Goal: Information Seeking & Learning: Learn about a topic

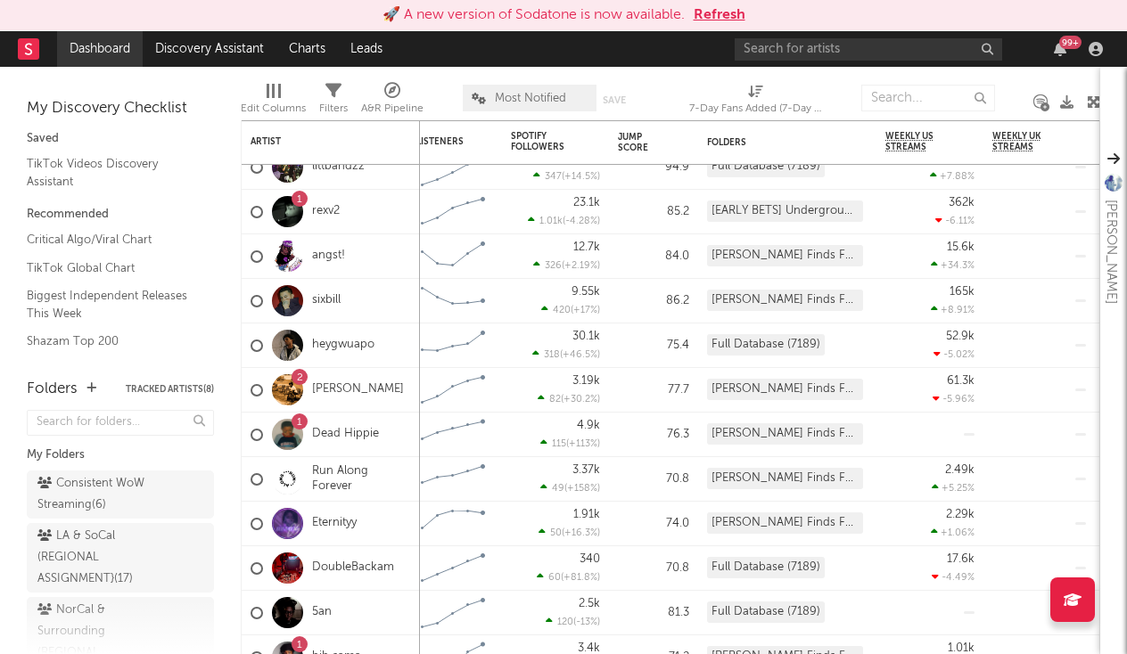
click at [129, 51] on link "Dashboard" at bounding box center [100, 49] width 86 height 36
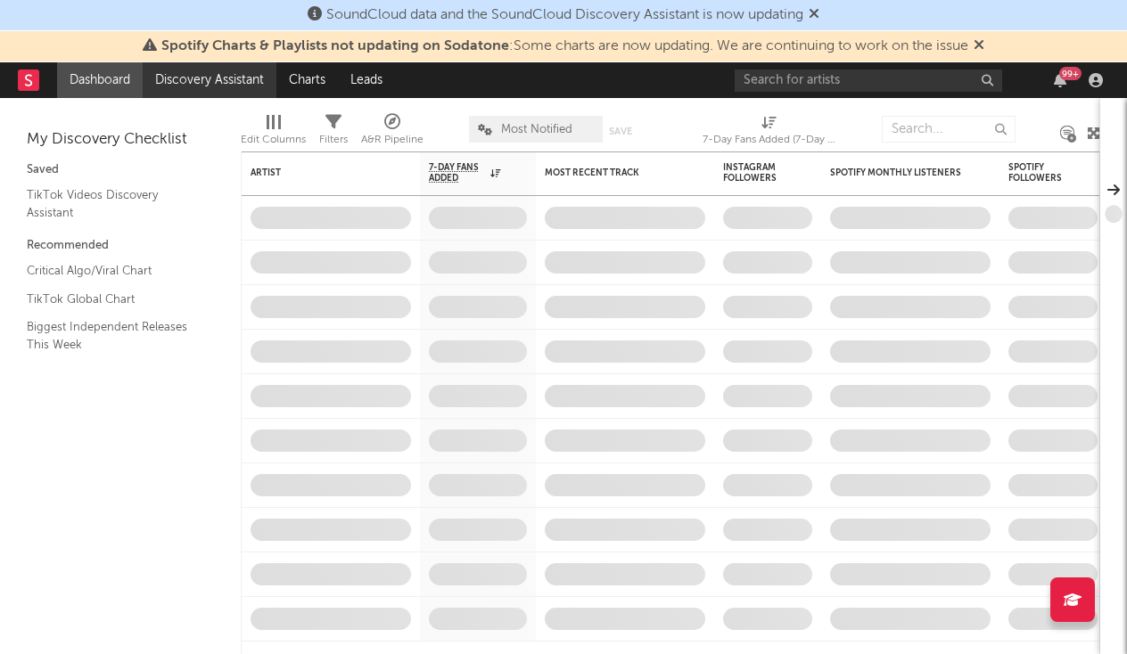
click at [172, 91] on link "Discovery Assistant" at bounding box center [210, 80] width 134 height 36
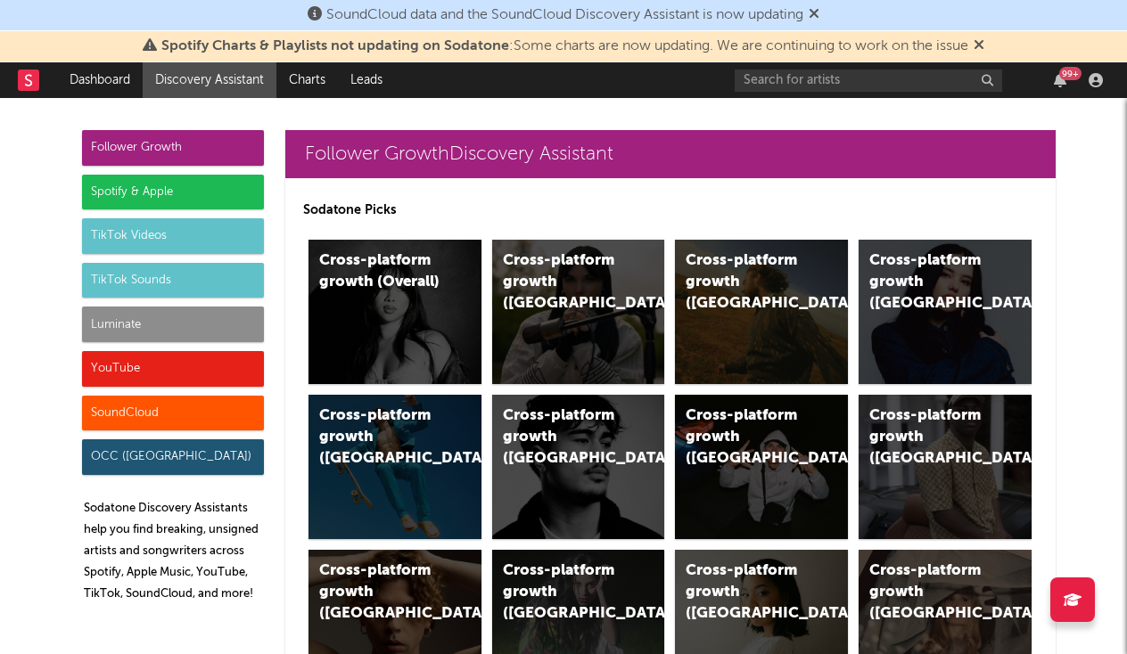
click at [197, 317] on div "Luminate" at bounding box center [173, 325] width 182 height 36
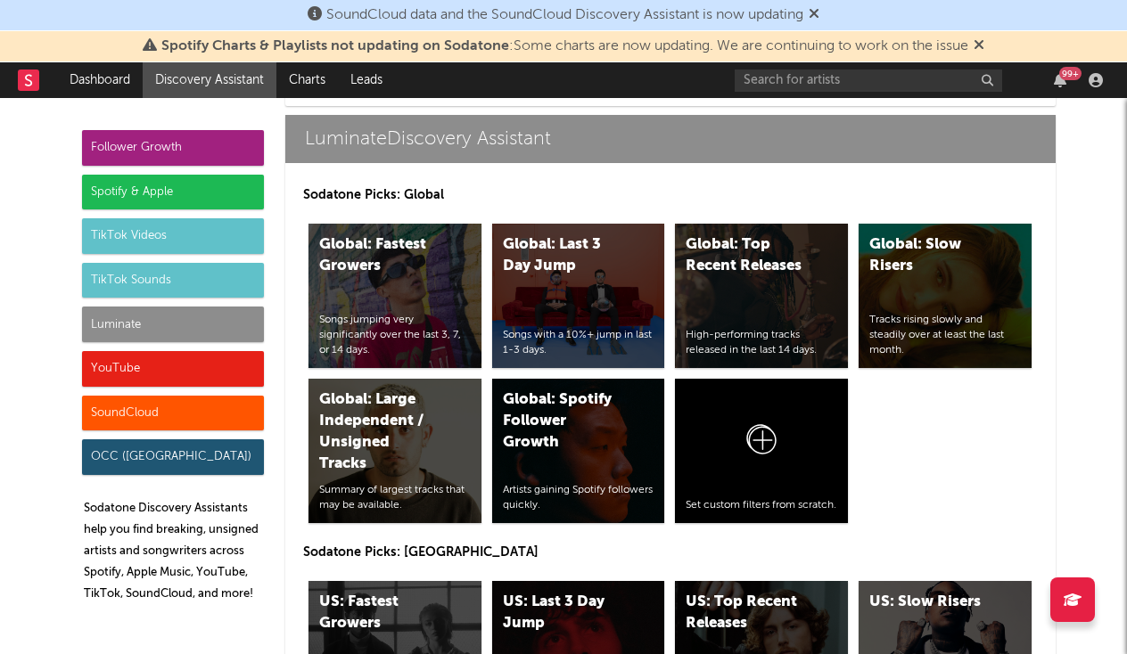
scroll to position [8137, 0]
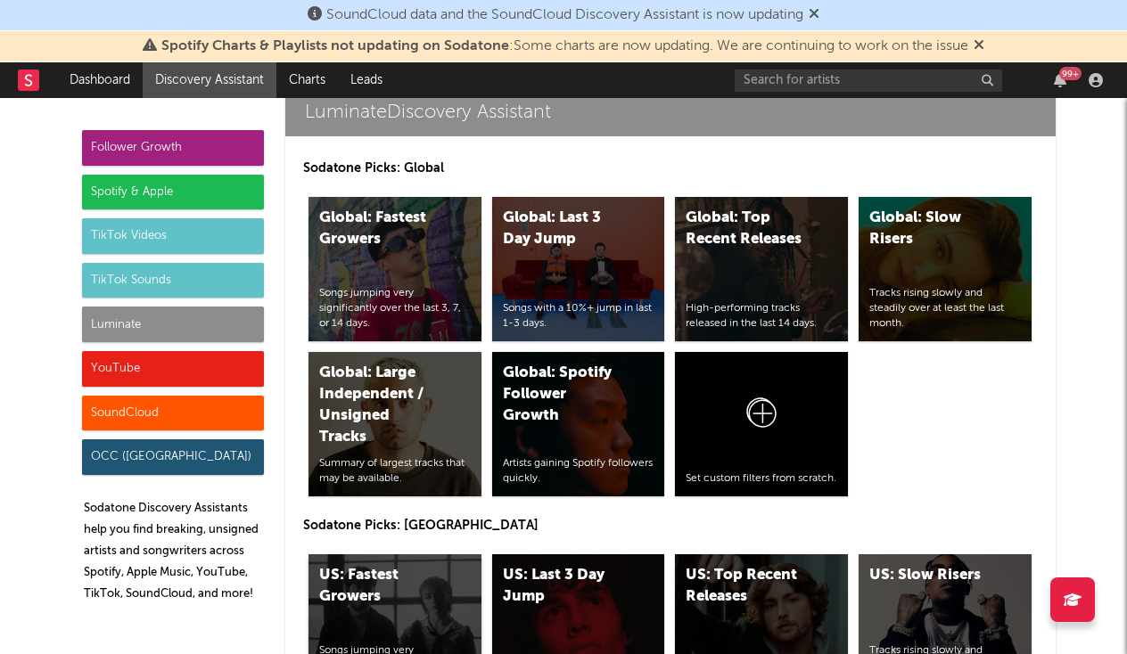
click at [422, 565] on div "US: Fastest Growers" at bounding box center [379, 586] width 121 height 43
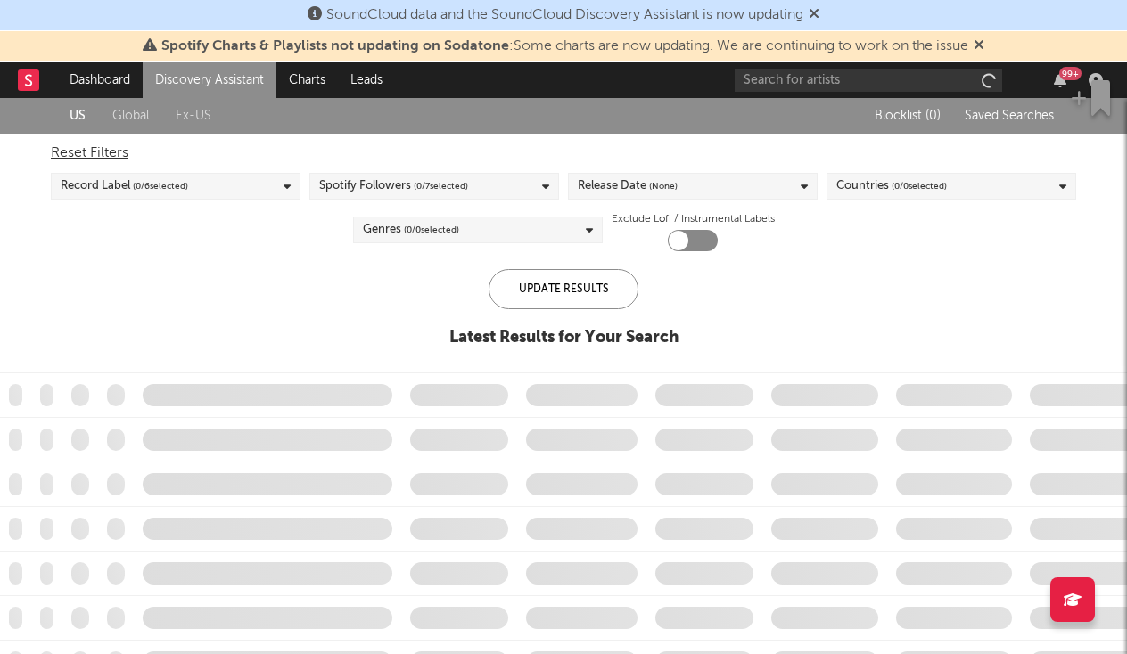
checkbox input "true"
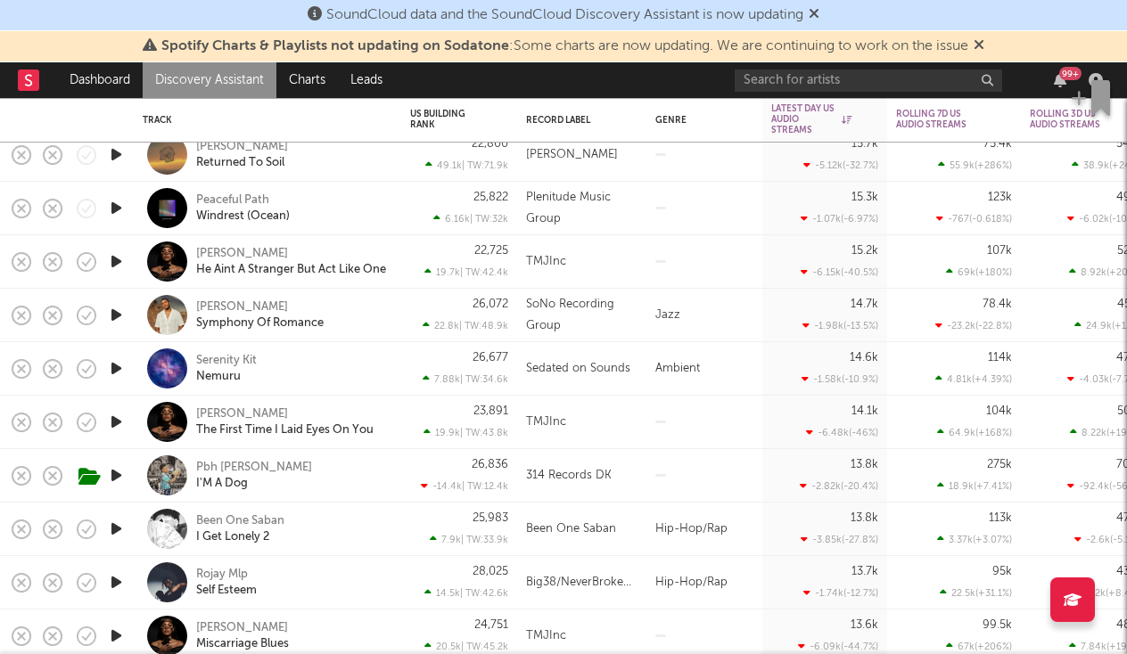
click at [125, 477] on icon "button" at bounding box center [116, 476] width 19 height 22
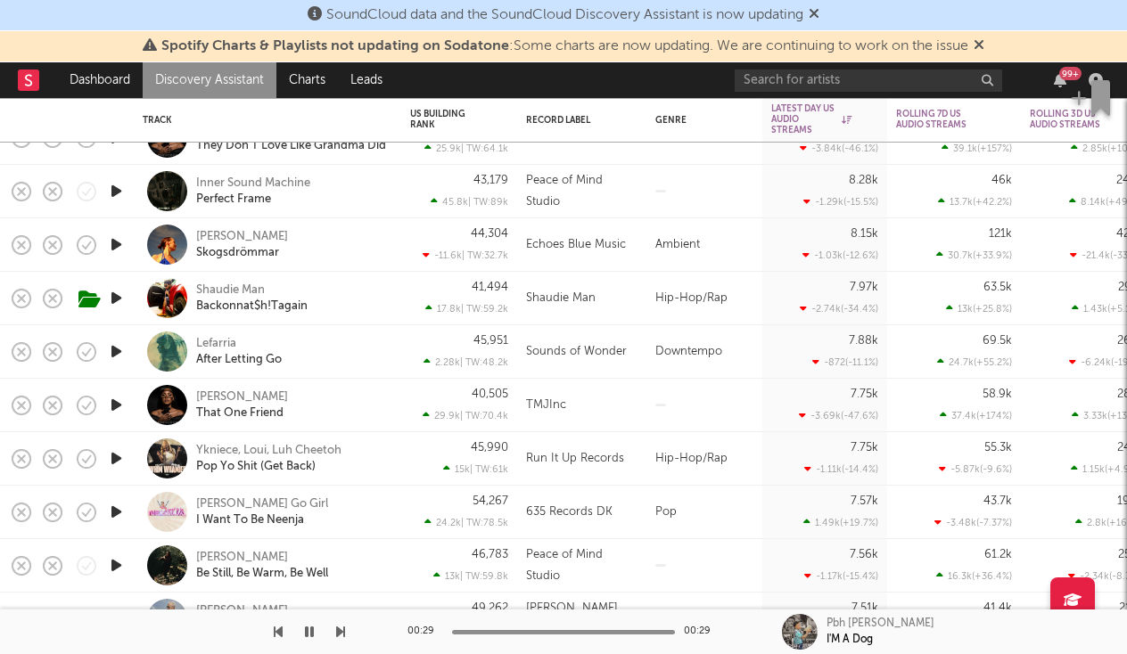
click at [117, 458] on icon "button" at bounding box center [116, 459] width 19 height 22
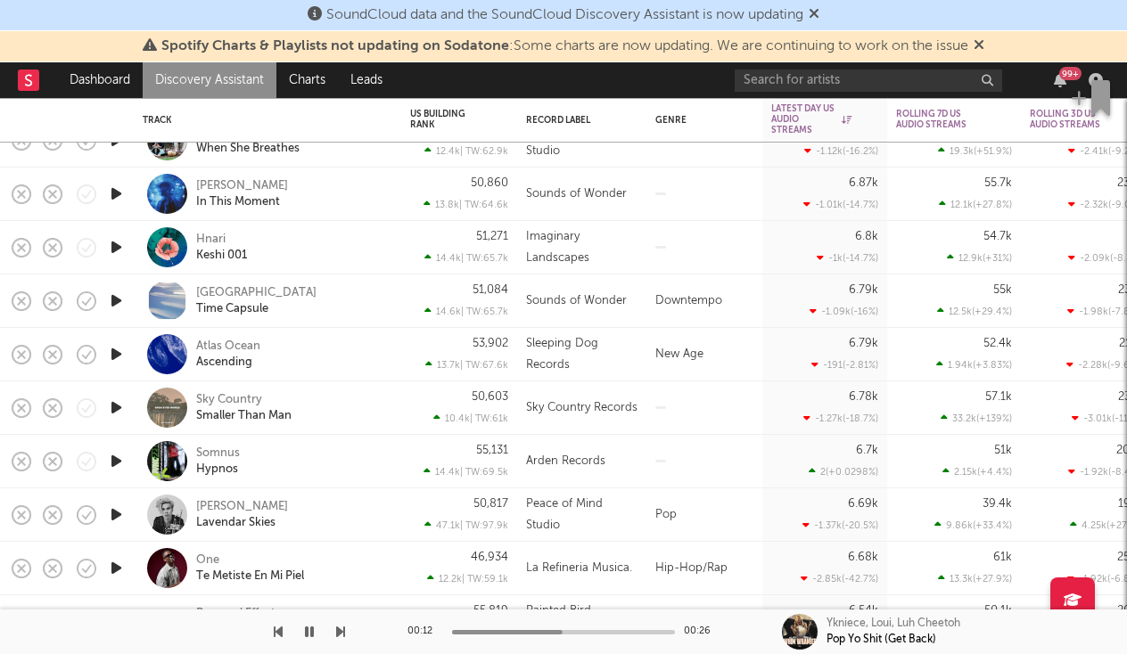
click at [115, 465] on icon "button" at bounding box center [116, 461] width 19 height 22
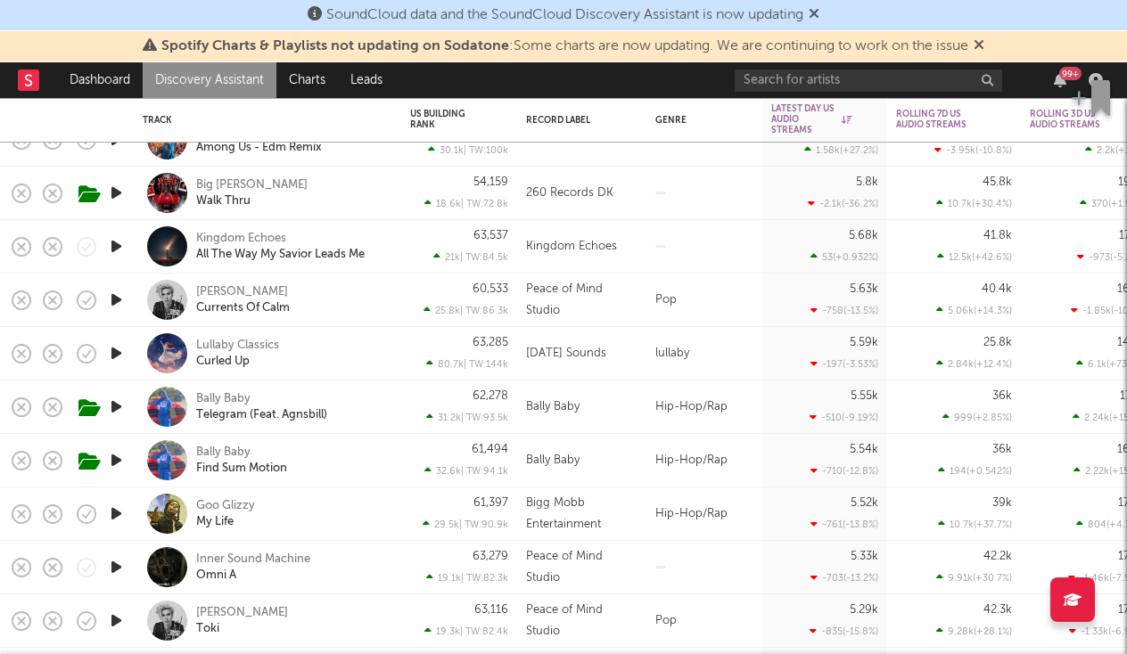
click at [104, 507] on div at bounding box center [116, 514] width 36 height 53
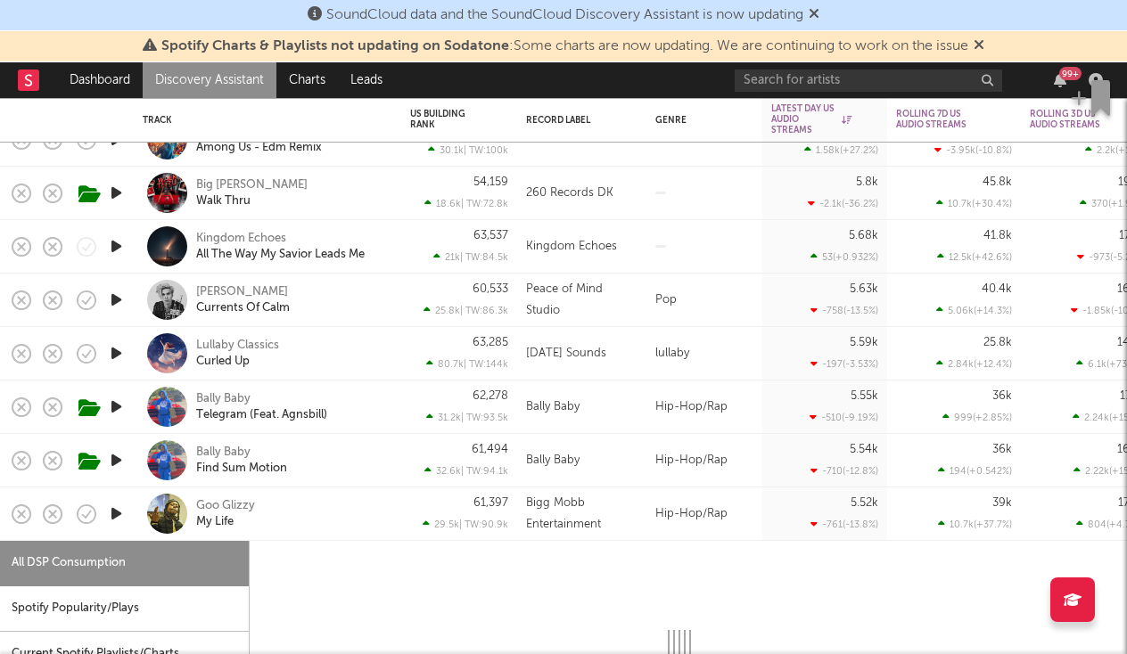
click at [121, 514] on icon "button" at bounding box center [116, 514] width 19 height 22
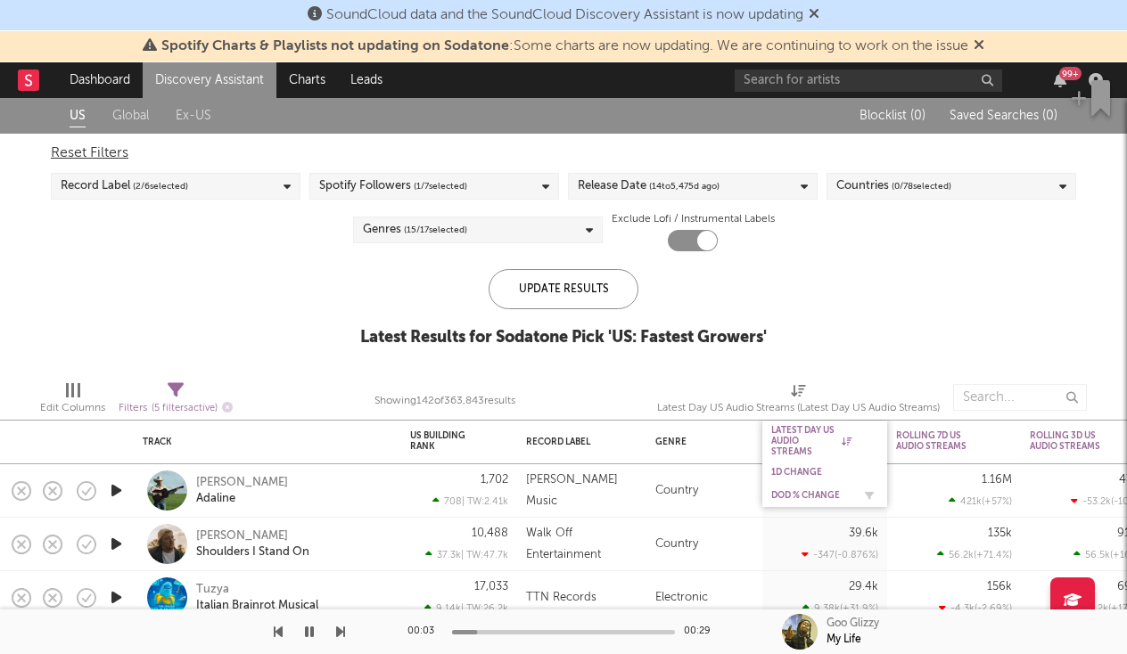
click at [819, 497] on div "DoD % Change" at bounding box center [811, 495] width 80 height 11
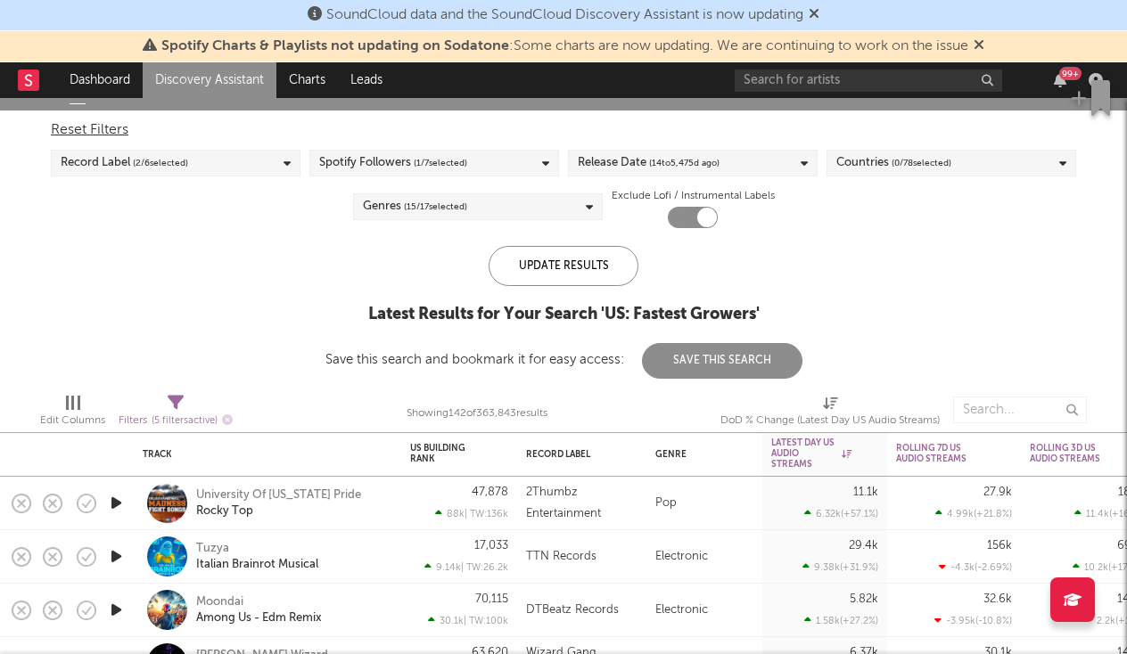
click at [461, 391] on div "Showing 142 of 363,843 results" at bounding box center [477, 414] width 141 height 52
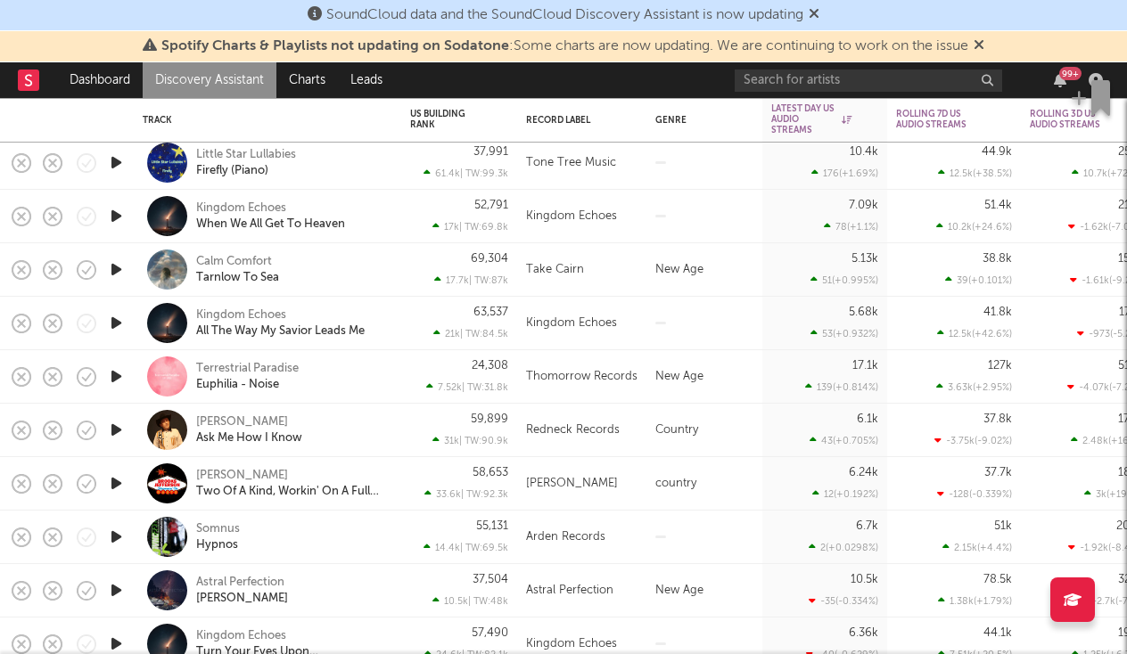
click at [123, 540] on icon "button" at bounding box center [116, 537] width 19 height 22
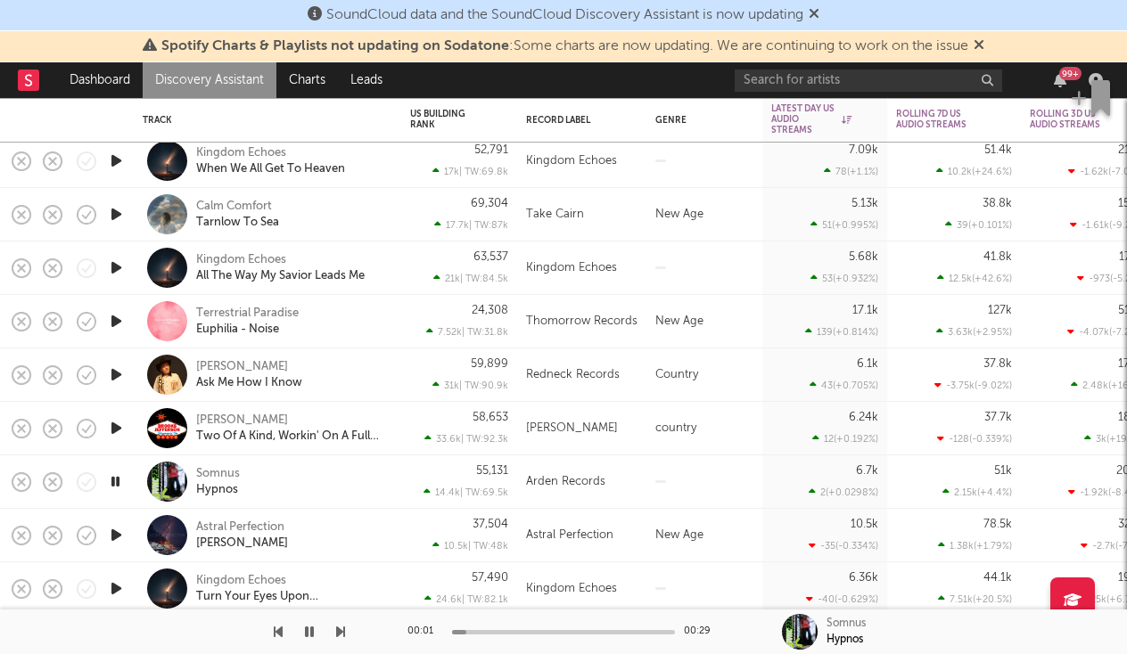
click at [542, 631] on div at bounding box center [563, 632] width 223 height 4
click at [202, 76] on link "Discovery Assistant" at bounding box center [210, 80] width 134 height 36
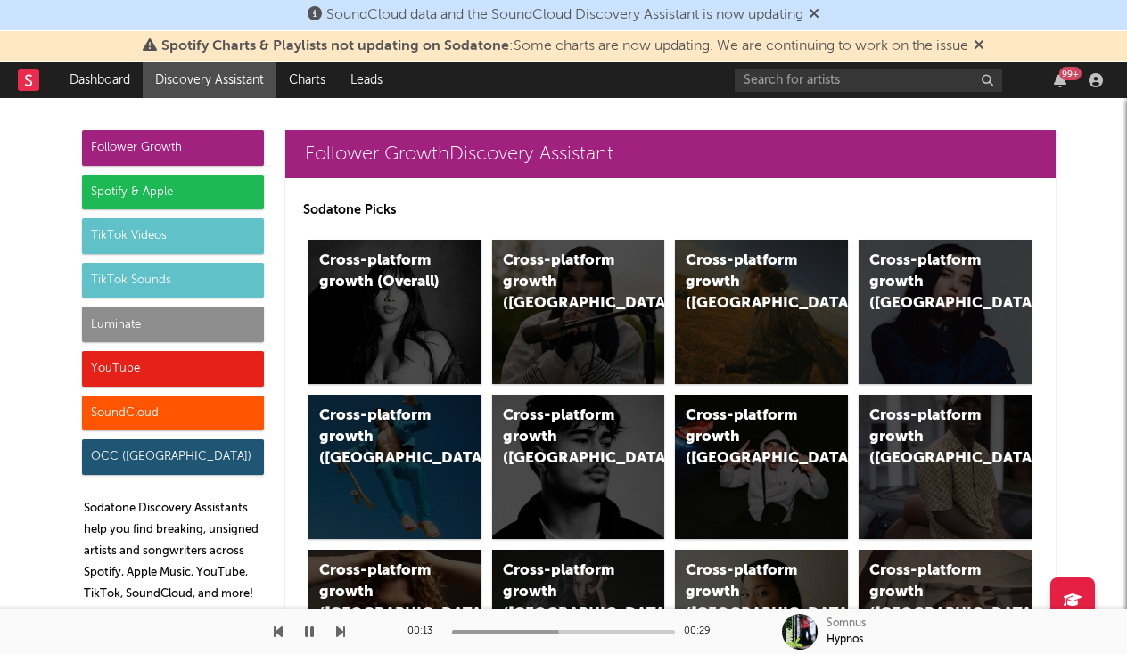
click at [179, 156] on div "Follower Growth" at bounding box center [173, 148] width 182 height 36
click at [764, 300] on div "Cross-platform growth (US)" at bounding box center [761, 312] width 173 height 144
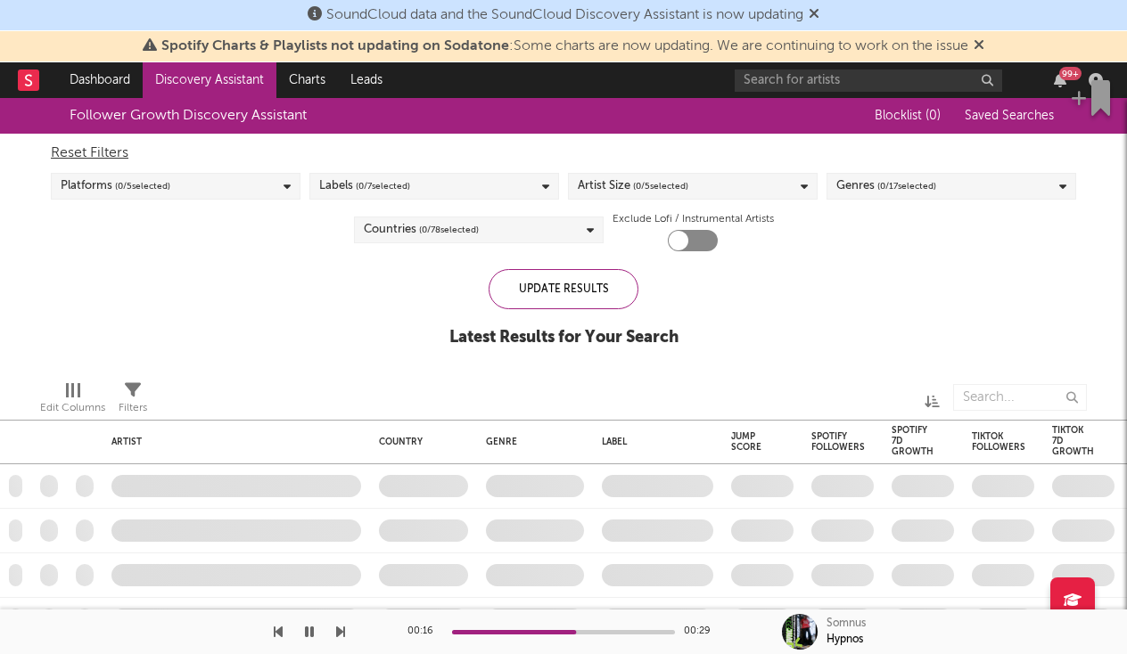
checkbox input "true"
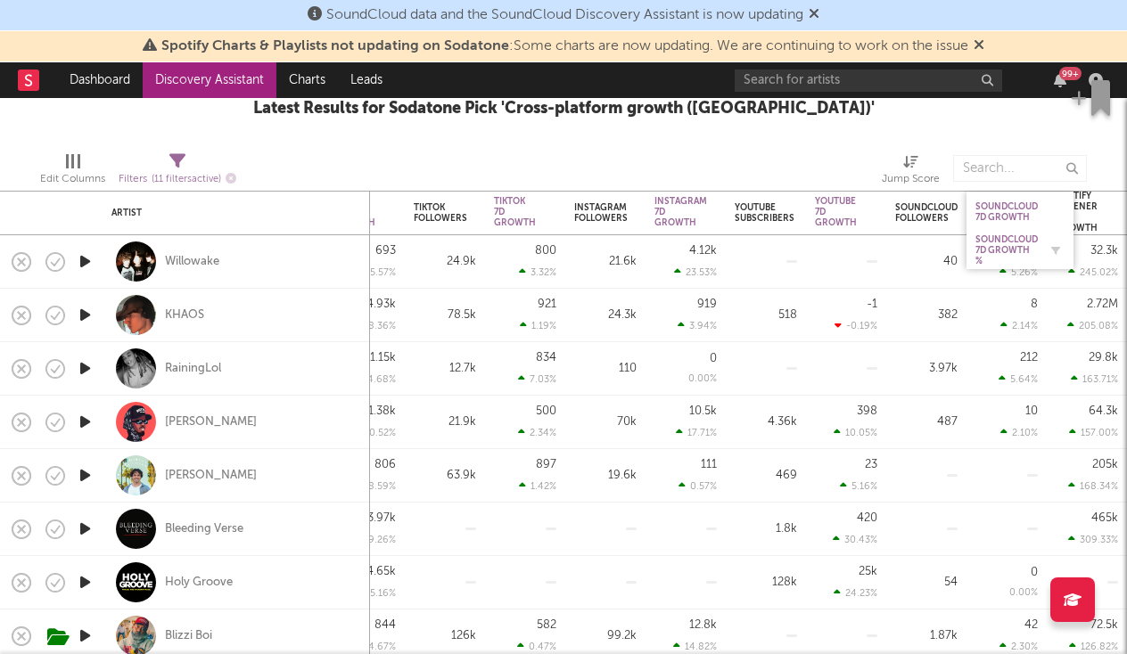
click at [1010, 249] on div "Soundcloud 7D Growth %" at bounding box center [1006, 250] width 62 height 32
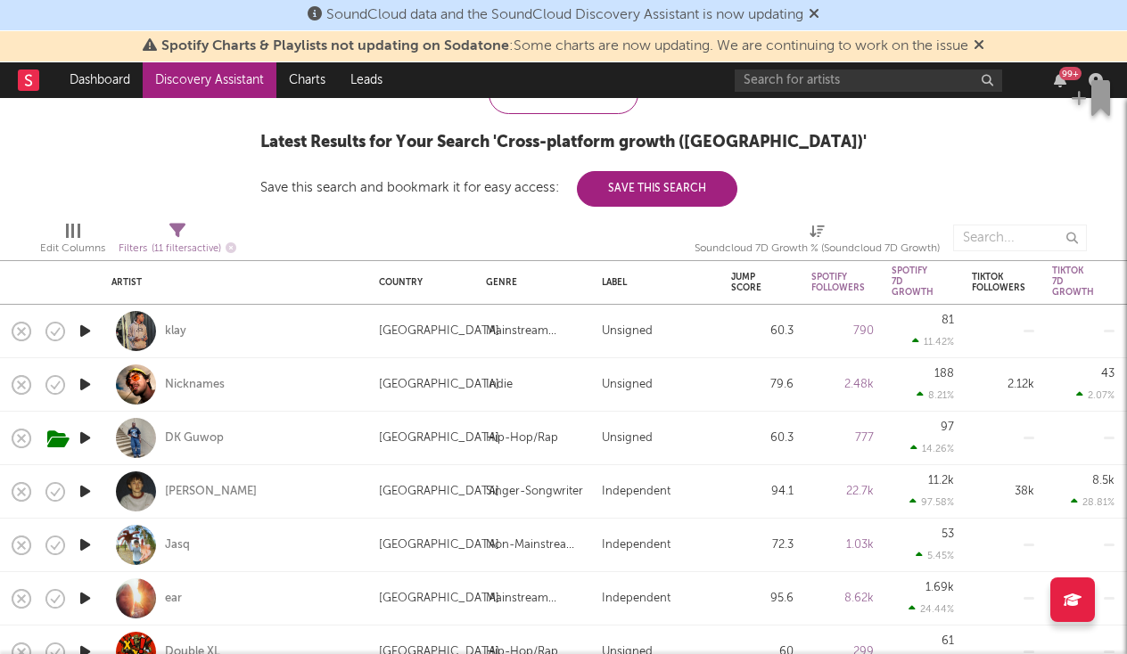
click at [86, 437] on icon "button" at bounding box center [85, 438] width 19 height 22
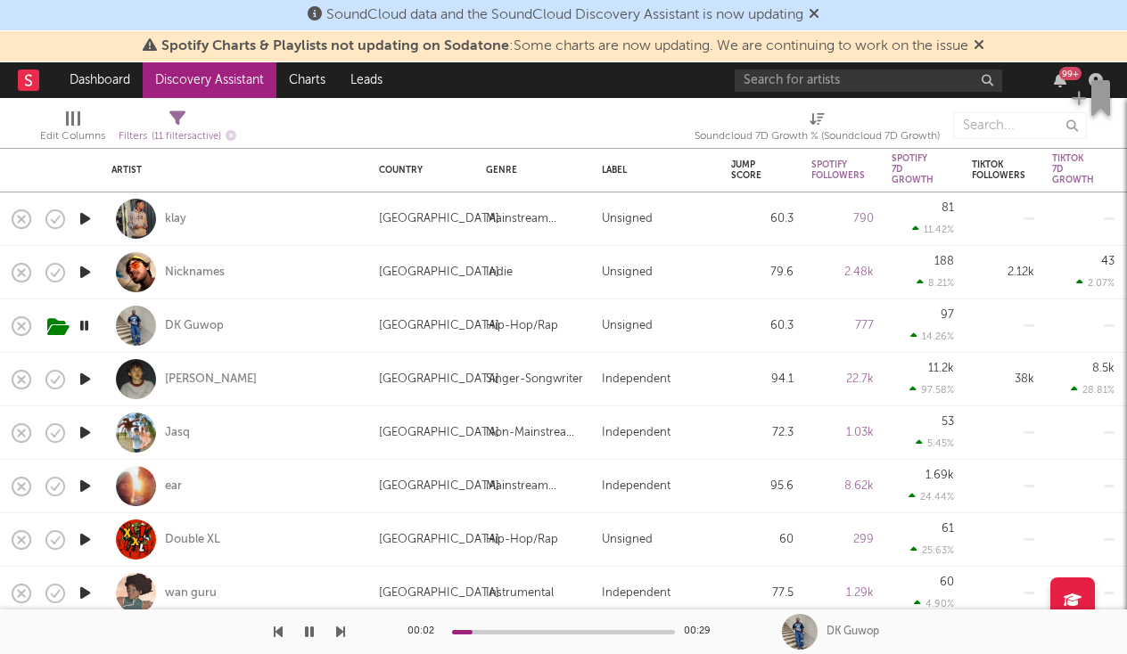
click at [83, 430] on icon "button" at bounding box center [85, 433] width 19 height 22
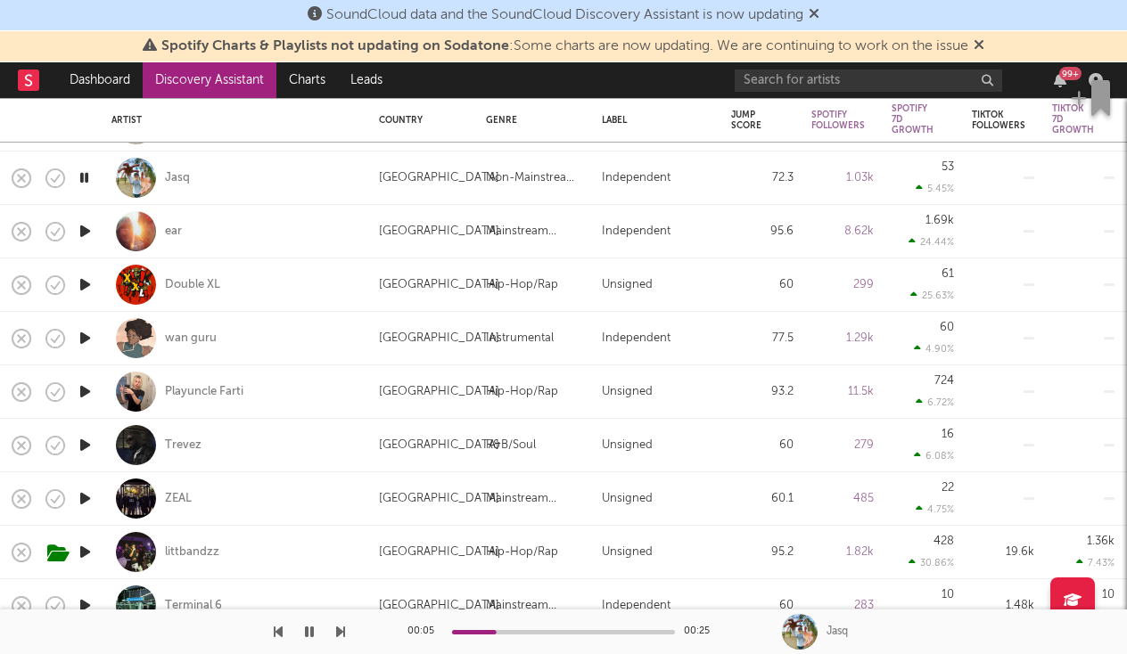
click at [87, 503] on icon "button" at bounding box center [85, 499] width 19 height 22
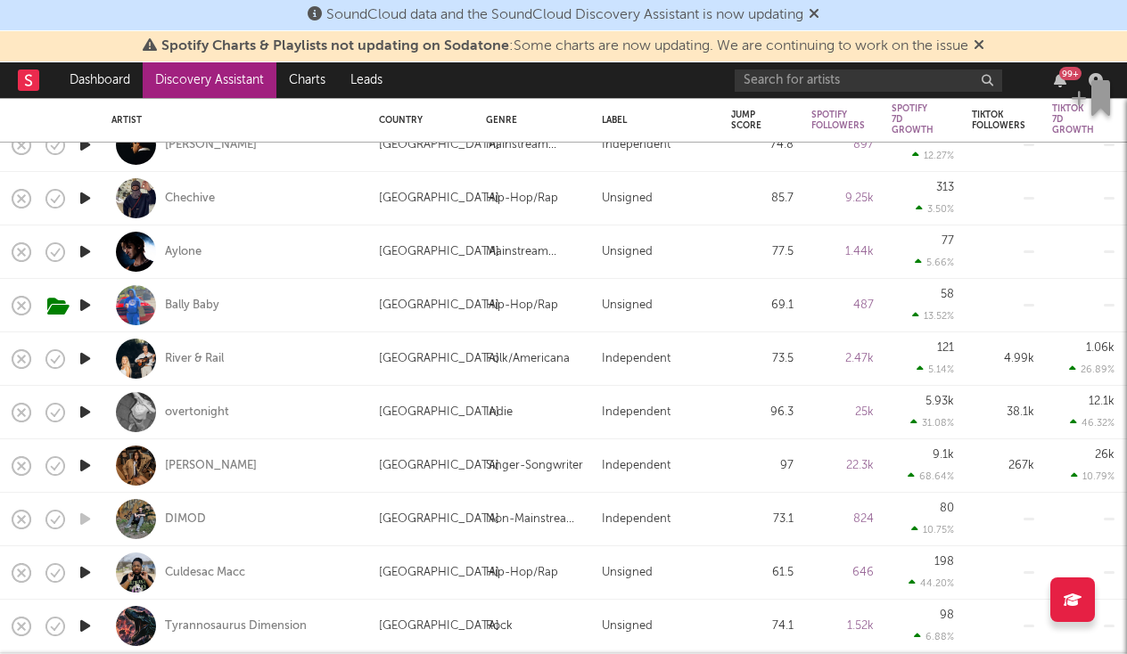
click at [87, 406] on icon "button" at bounding box center [85, 412] width 19 height 22
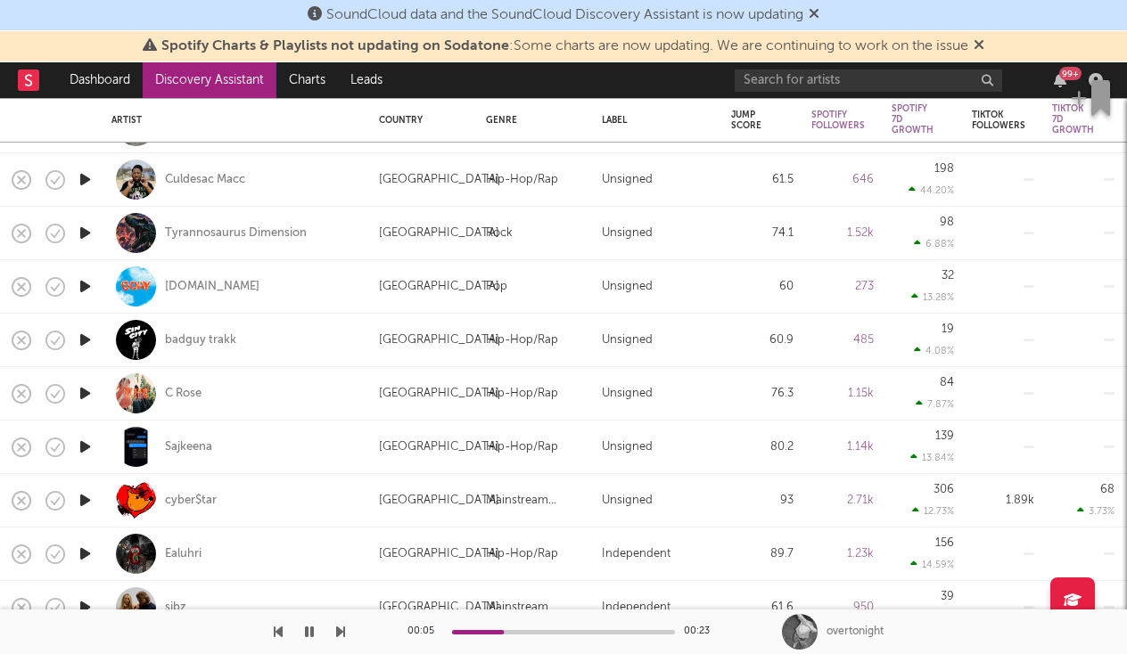
click at [91, 559] on icon "button" at bounding box center [85, 554] width 19 height 22
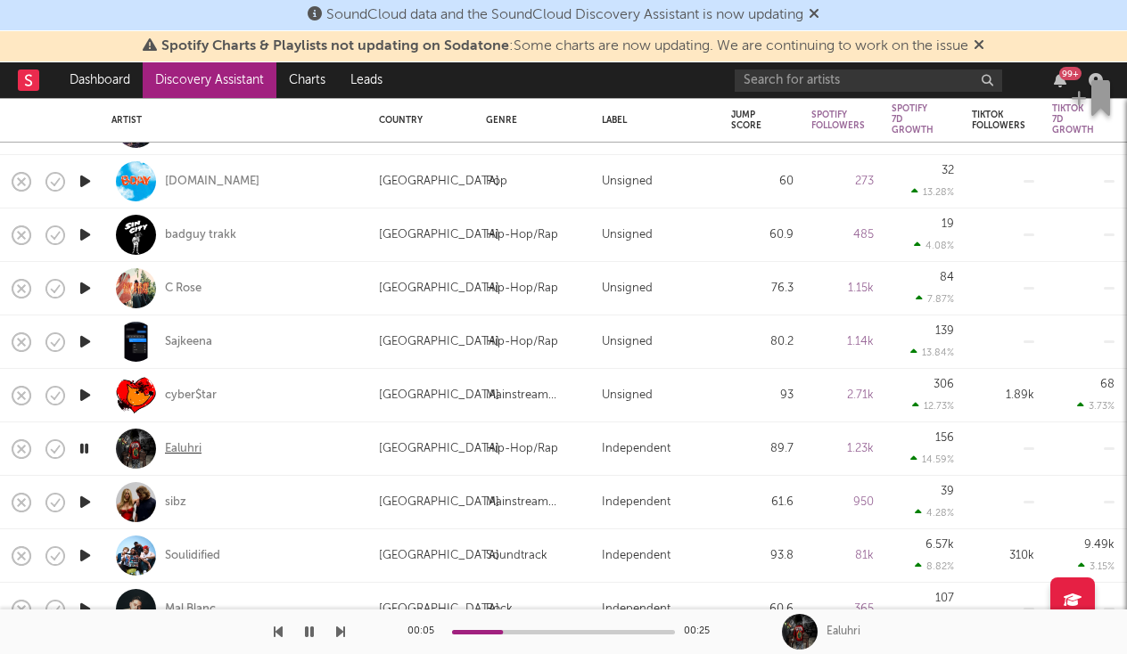
click at [184, 441] on div "Ealuhri" at bounding box center [183, 449] width 37 height 16
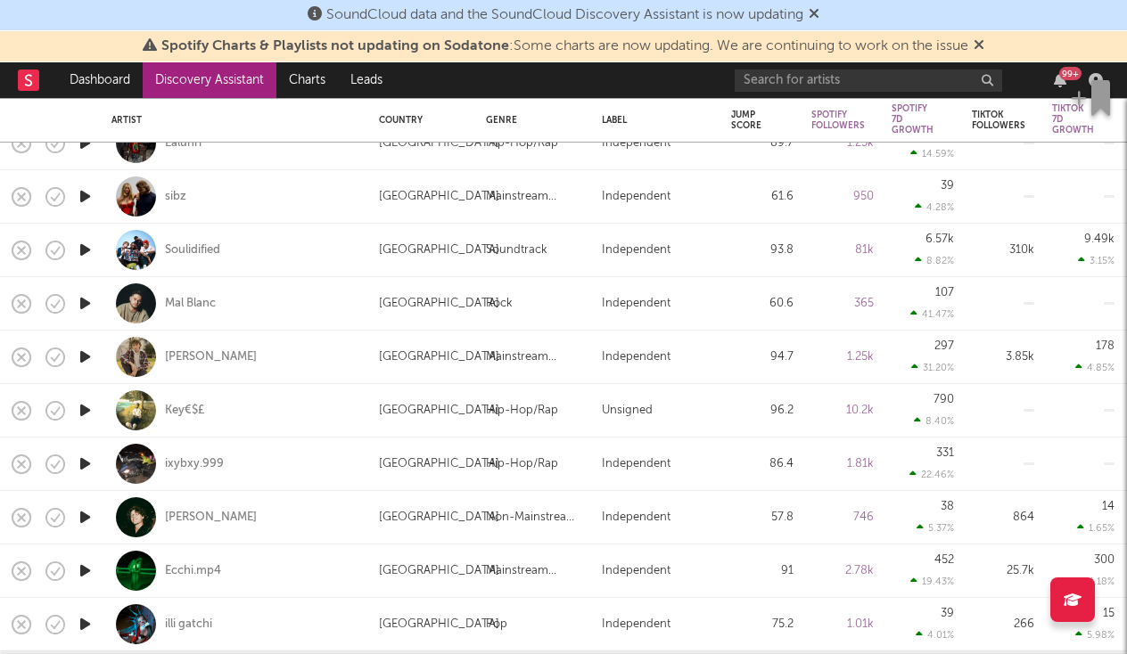
click at [90, 466] on icon "button" at bounding box center [85, 464] width 19 height 22
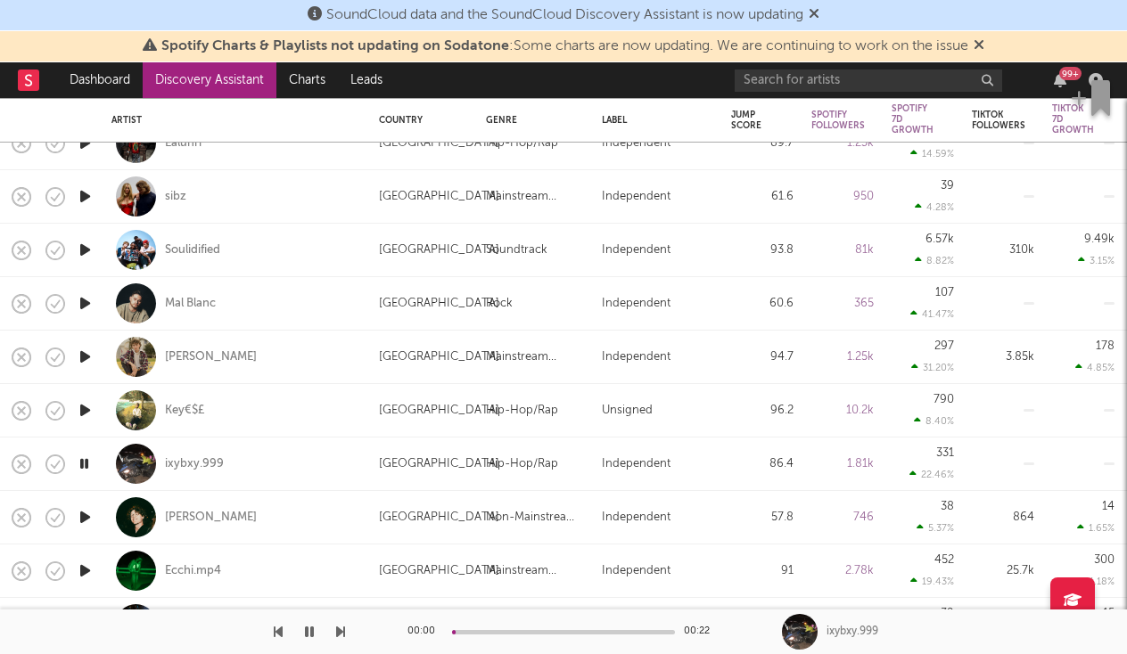
click at [90, 466] on icon "button" at bounding box center [84, 464] width 17 height 22
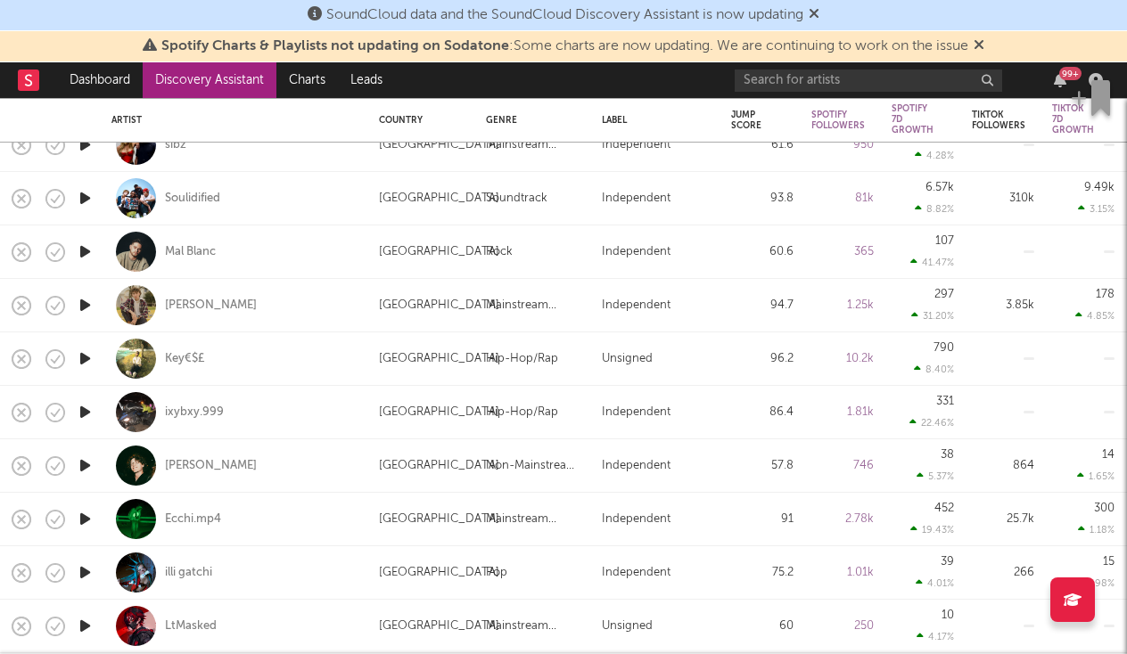
click at [85, 522] on icon "button" at bounding box center [85, 519] width 19 height 22
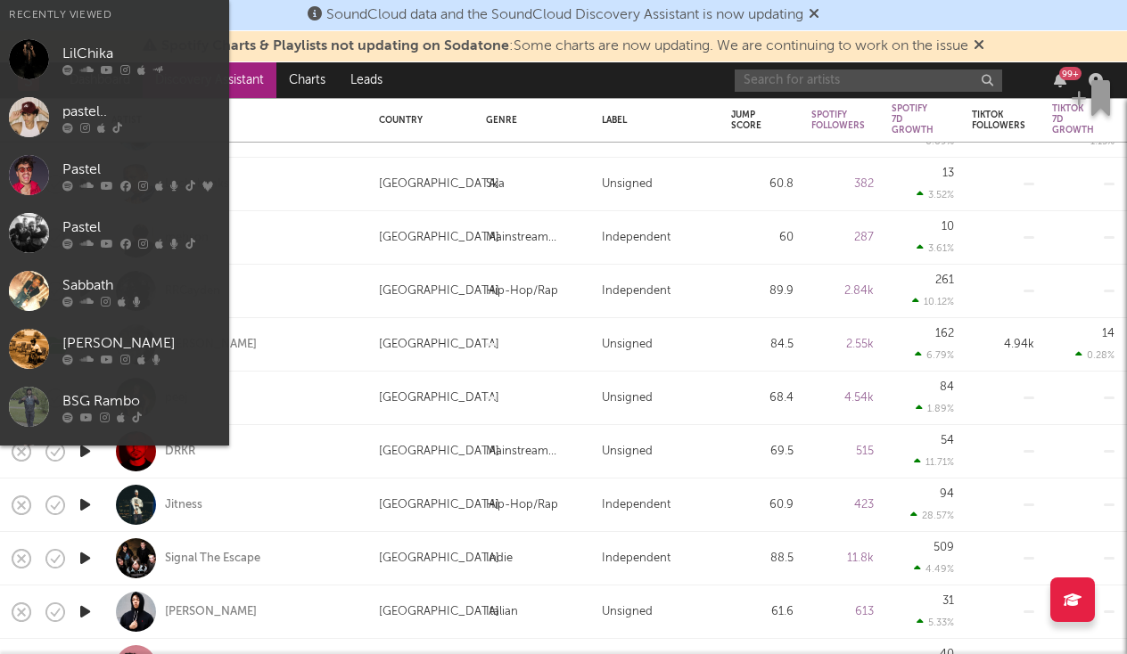
click at [859, 75] on input "text" at bounding box center [868, 81] width 267 height 22
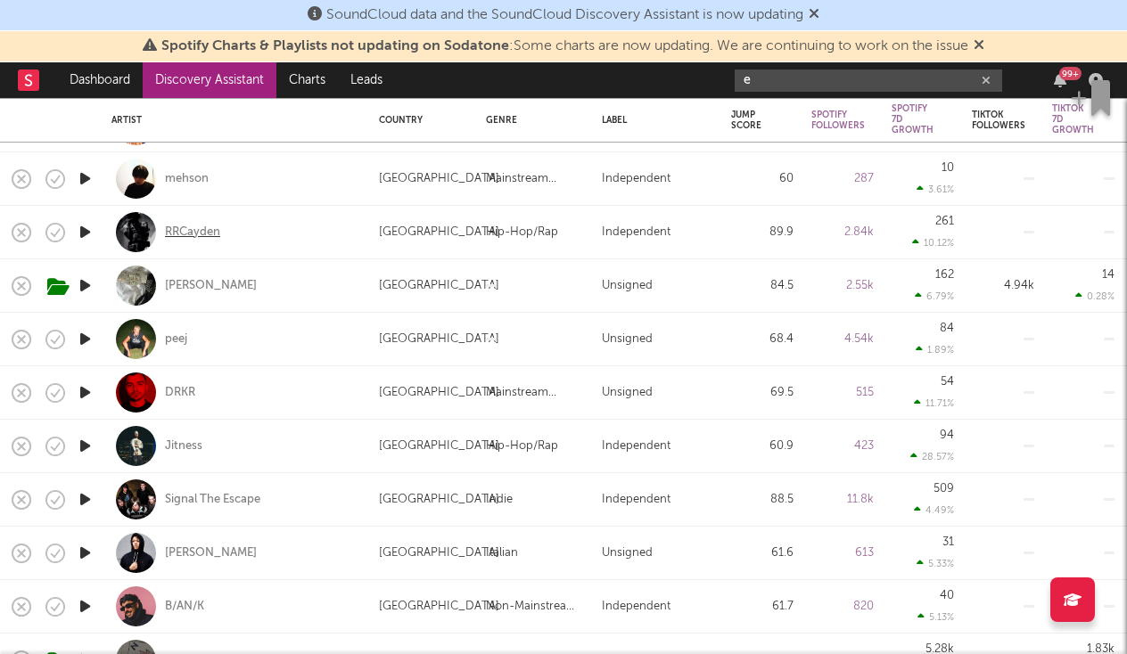
type input "e"
click at [196, 234] on div "RRCayden" at bounding box center [192, 233] width 55 height 16
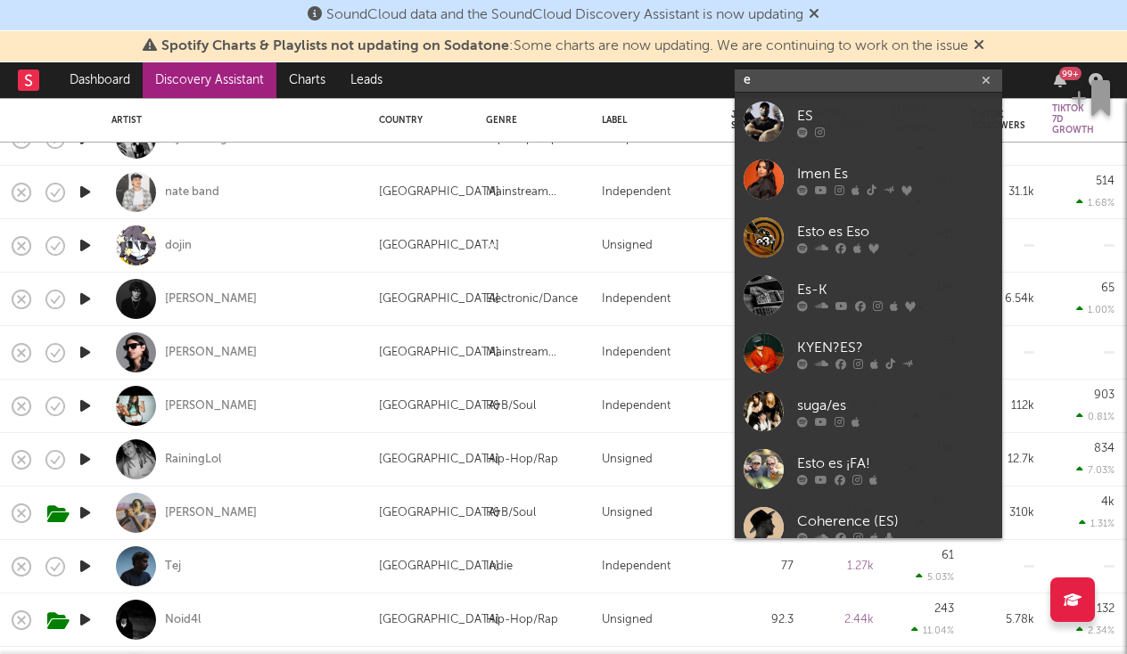
click at [771, 78] on input "e" at bounding box center [868, 81] width 267 height 22
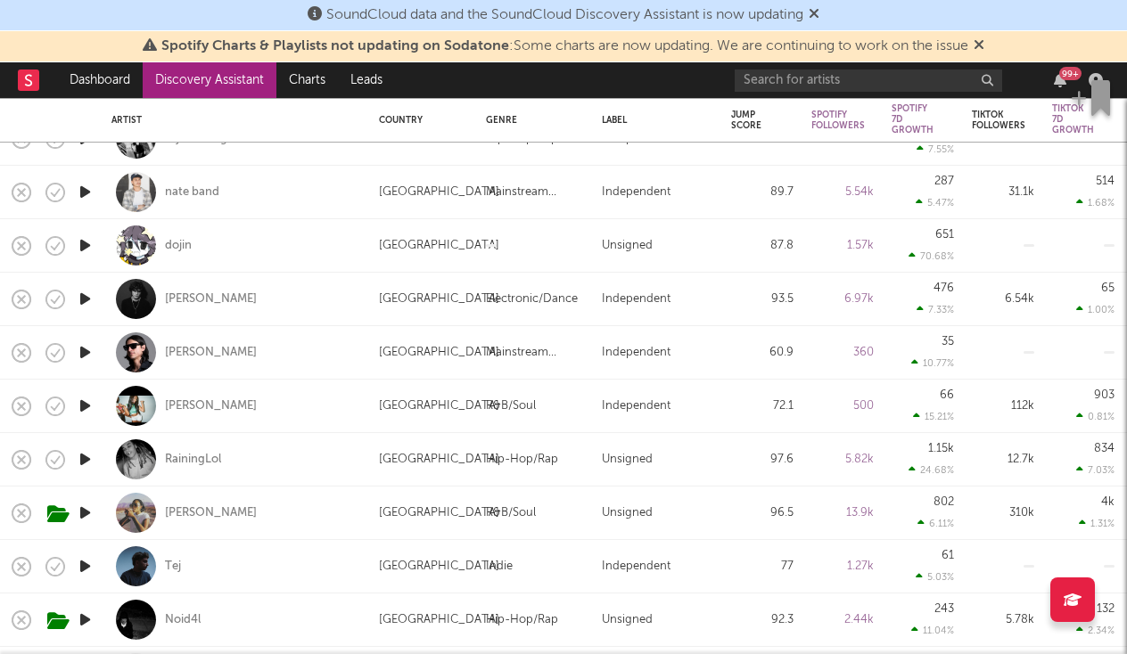
click at [324, 386] on div "Laura Golde" at bounding box center [236, 406] width 250 height 53
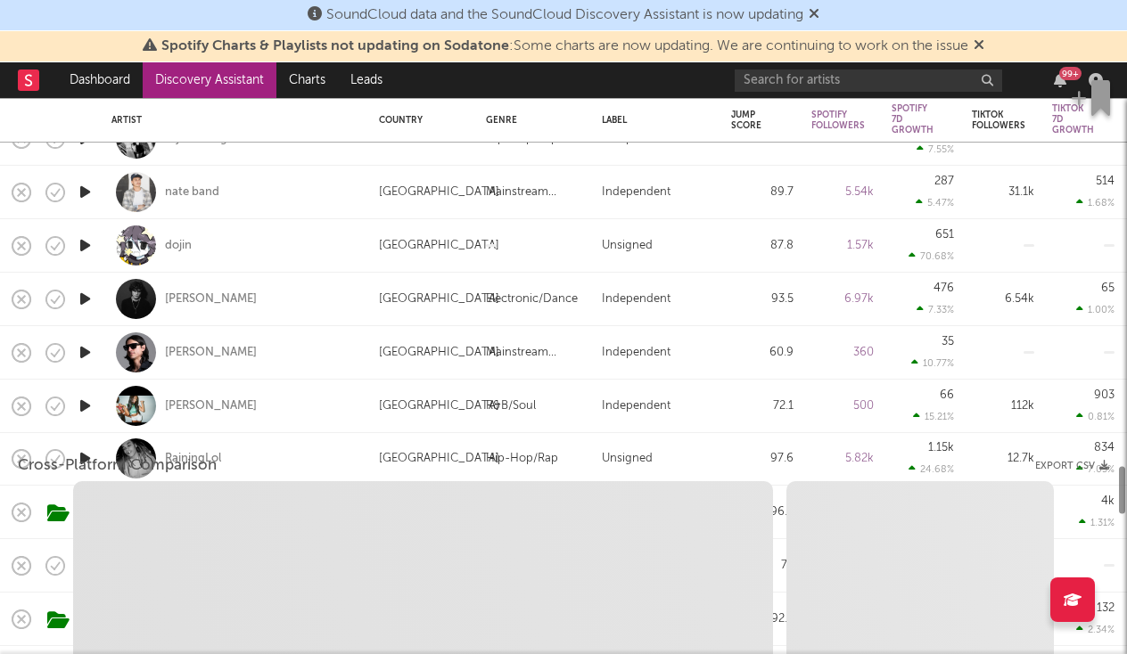
select select "1w"
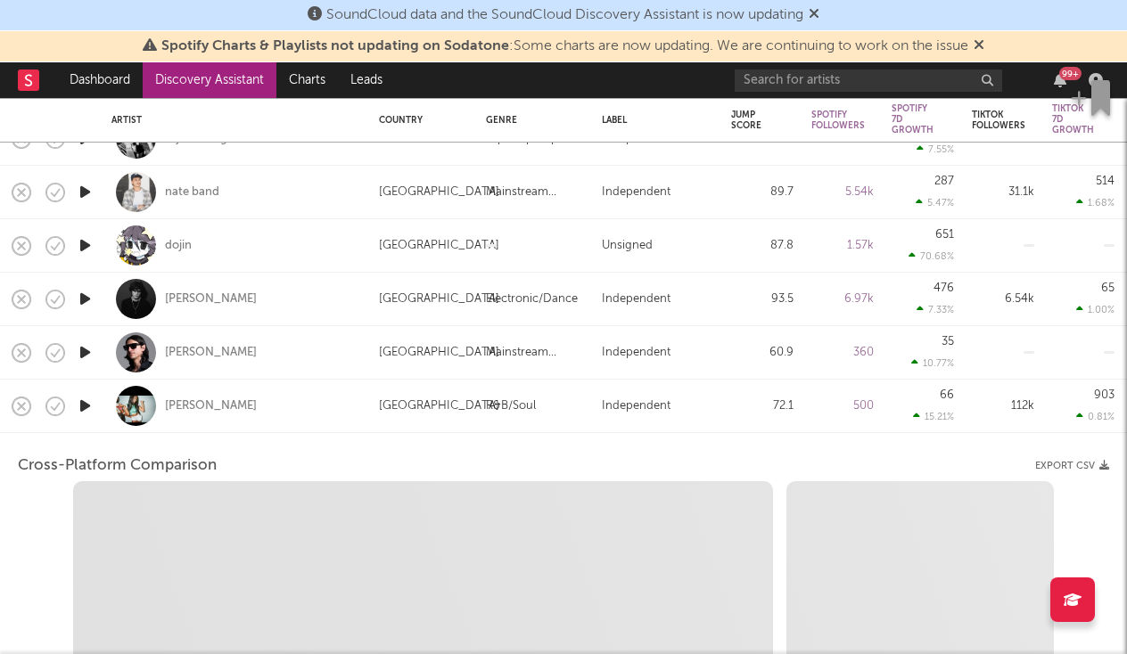
click at [324, 386] on div "Laura Golde" at bounding box center [236, 406] width 250 height 53
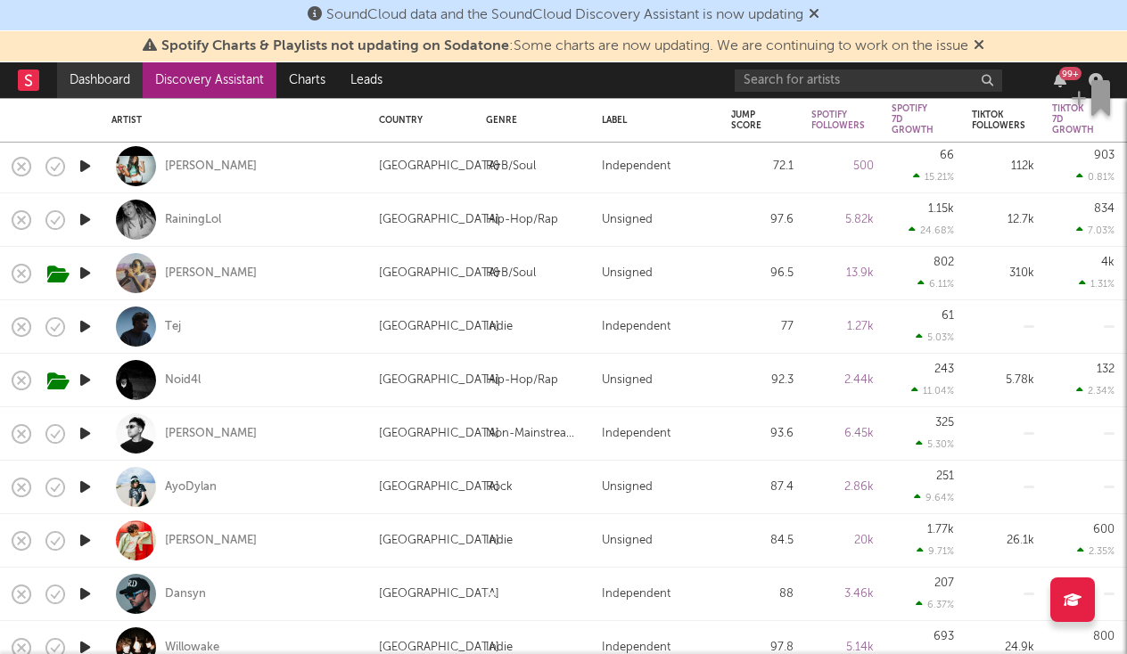
click at [96, 86] on link "Dashboard" at bounding box center [100, 80] width 86 height 36
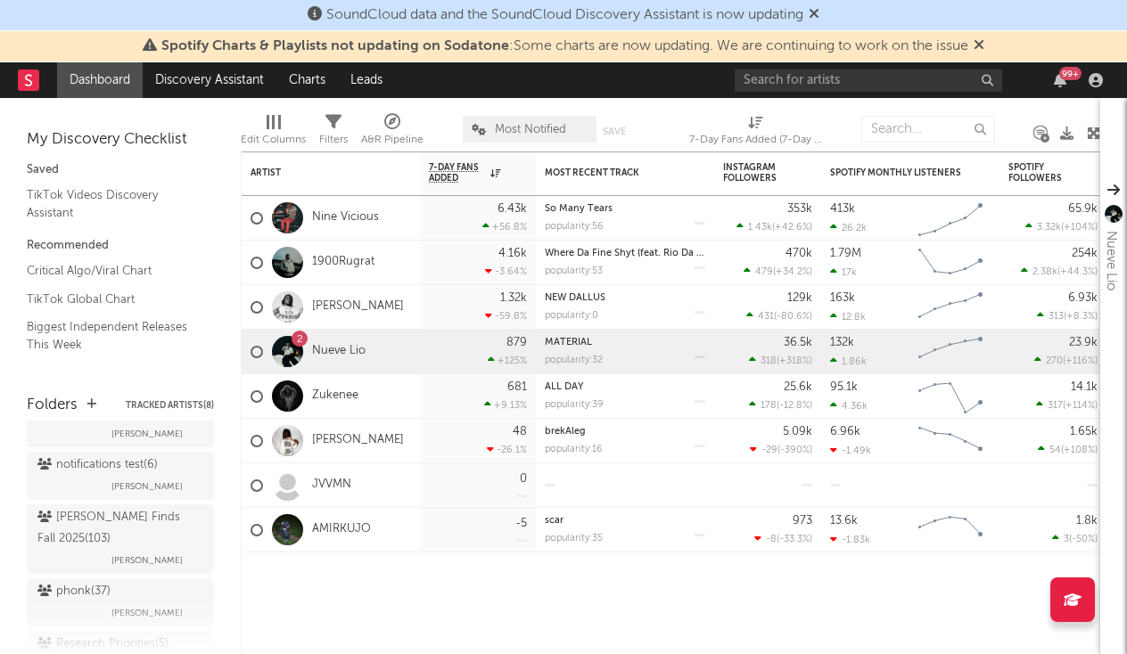
scroll to position [676, 0]
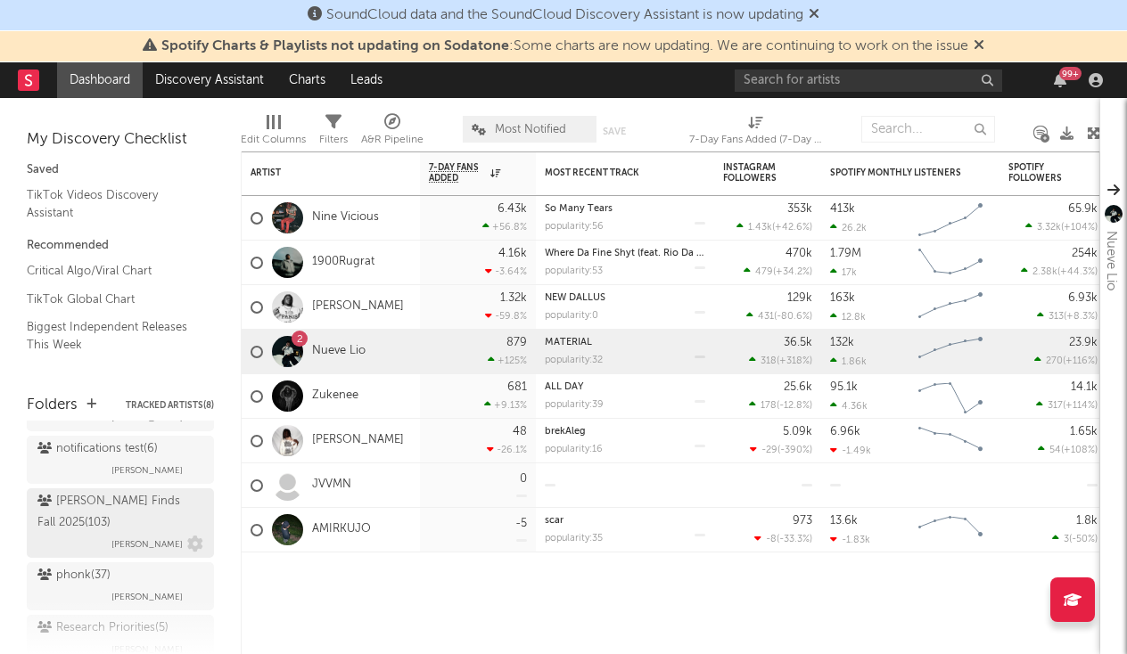
click at [132, 534] on span "Paolo Anthony" at bounding box center [146, 544] width 71 height 21
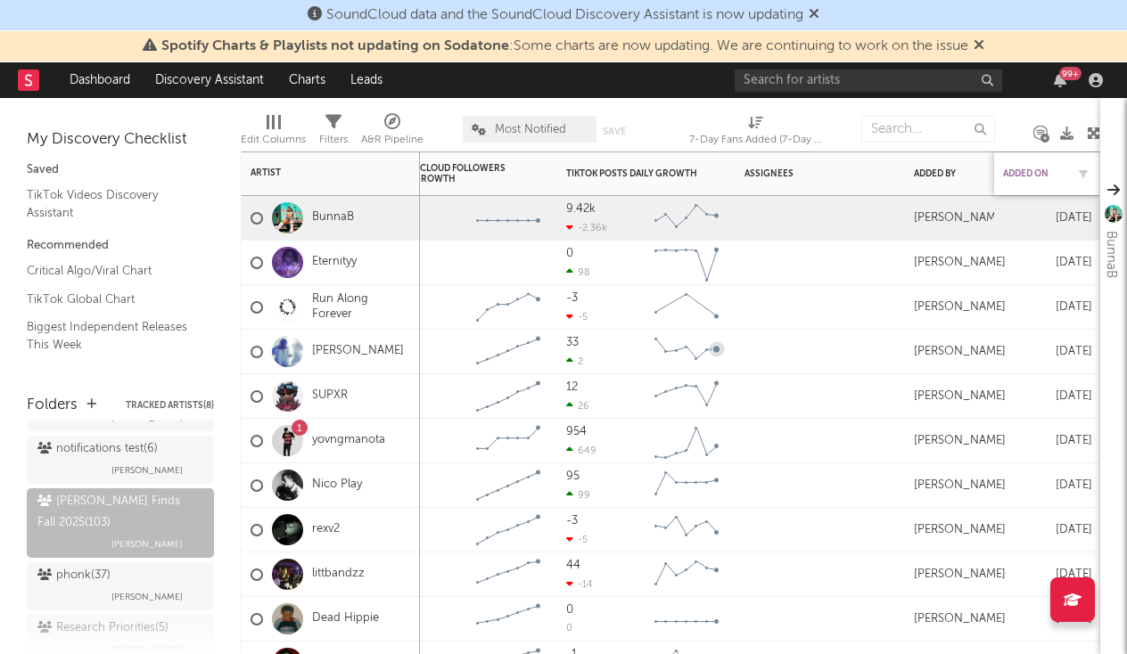
click at [1024, 178] on div "Added On" at bounding box center [1034, 174] width 62 height 11
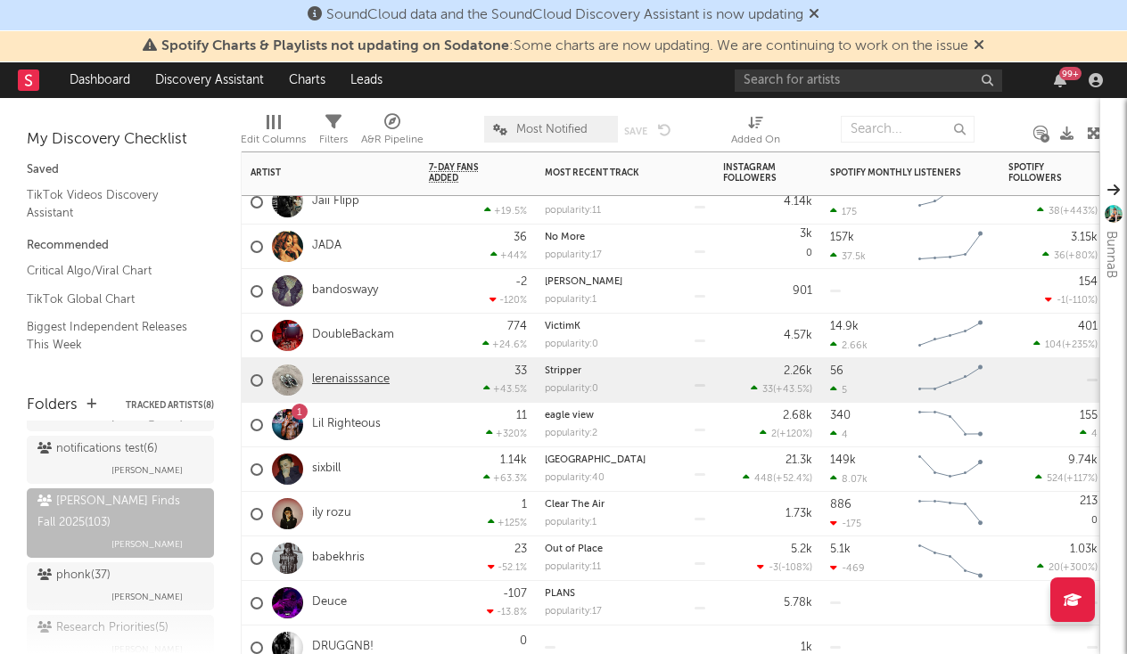
click at [372, 382] on link "lerenaisssance" at bounding box center [351, 380] width 78 height 15
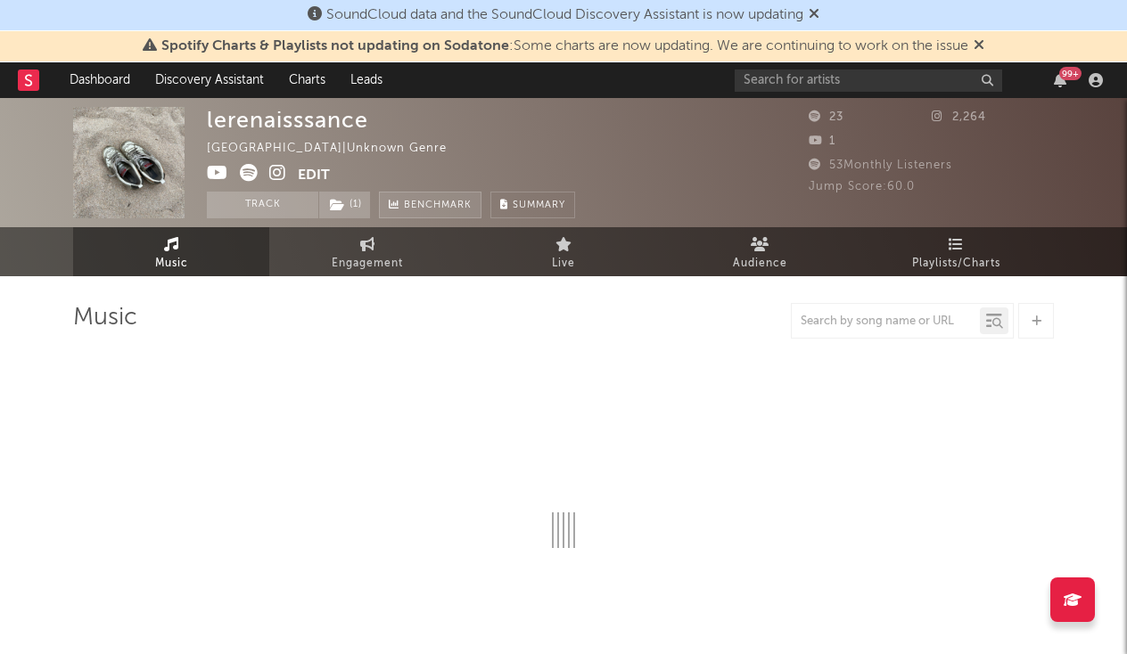
select select "6m"
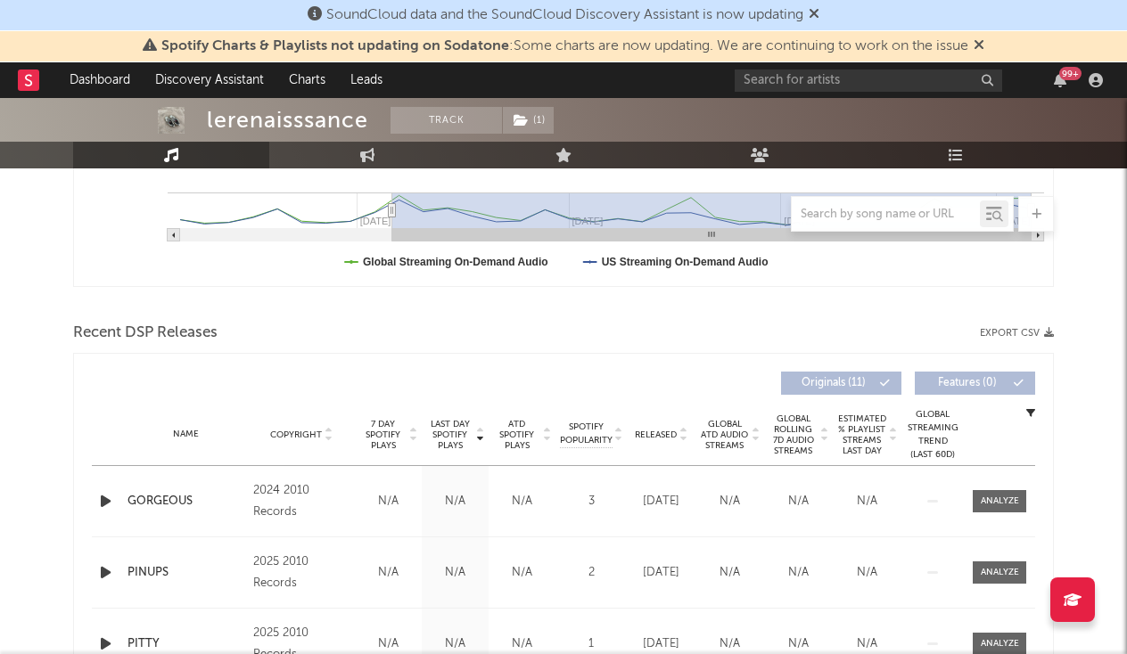
scroll to position [575, 0]
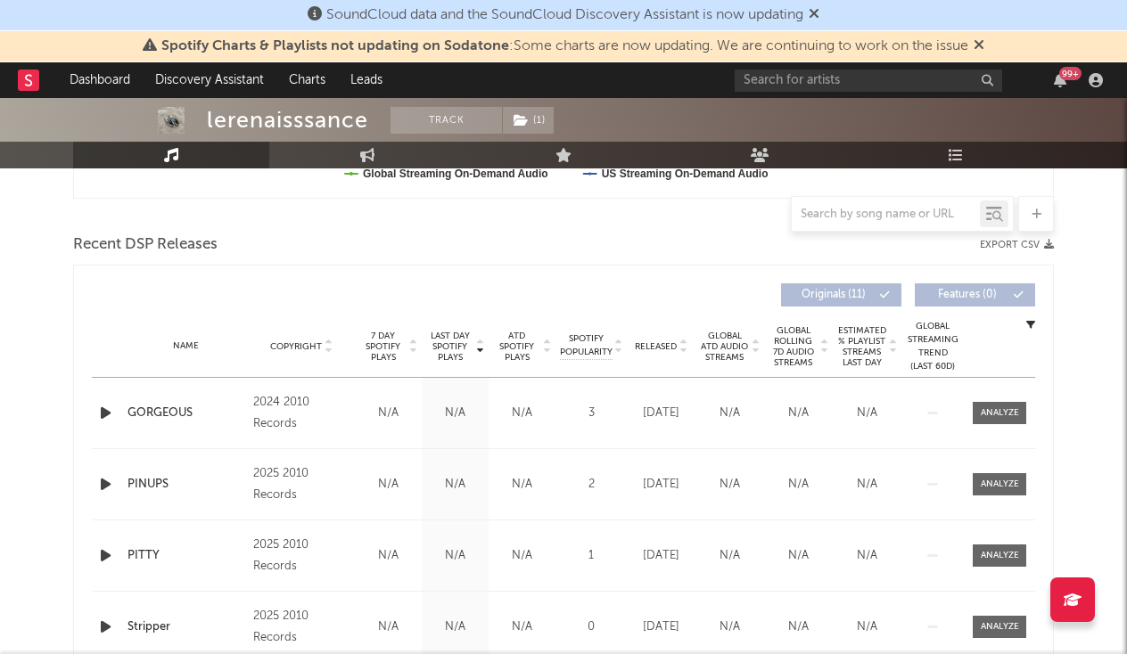
click at [103, 412] on icon "button" at bounding box center [105, 413] width 19 height 22
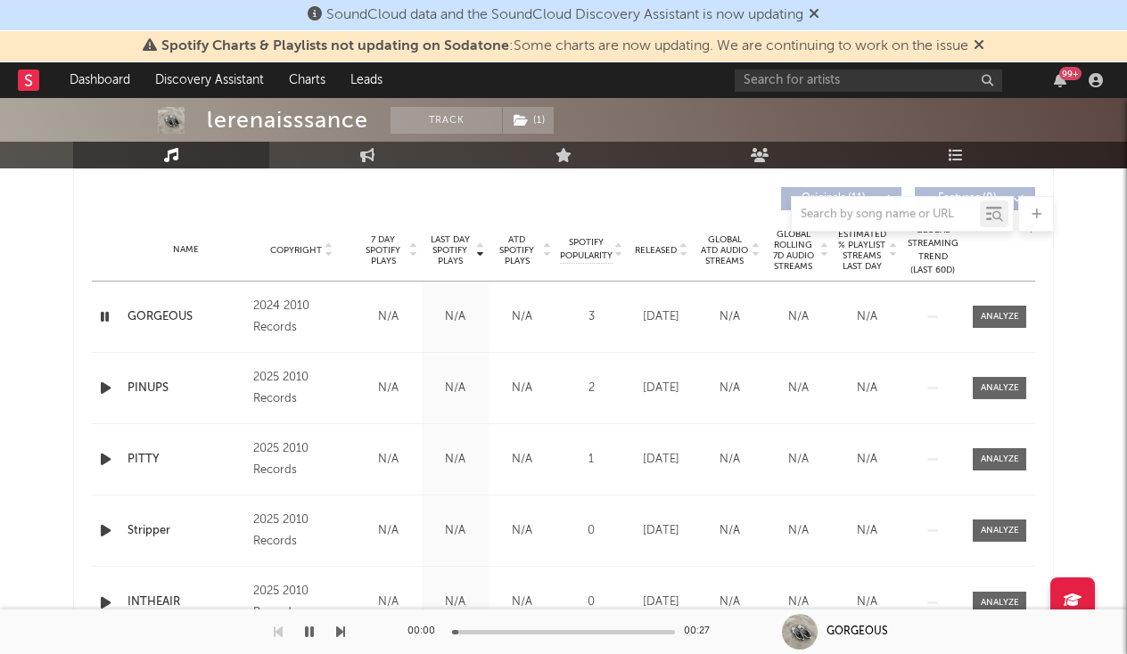
scroll to position [720, 0]
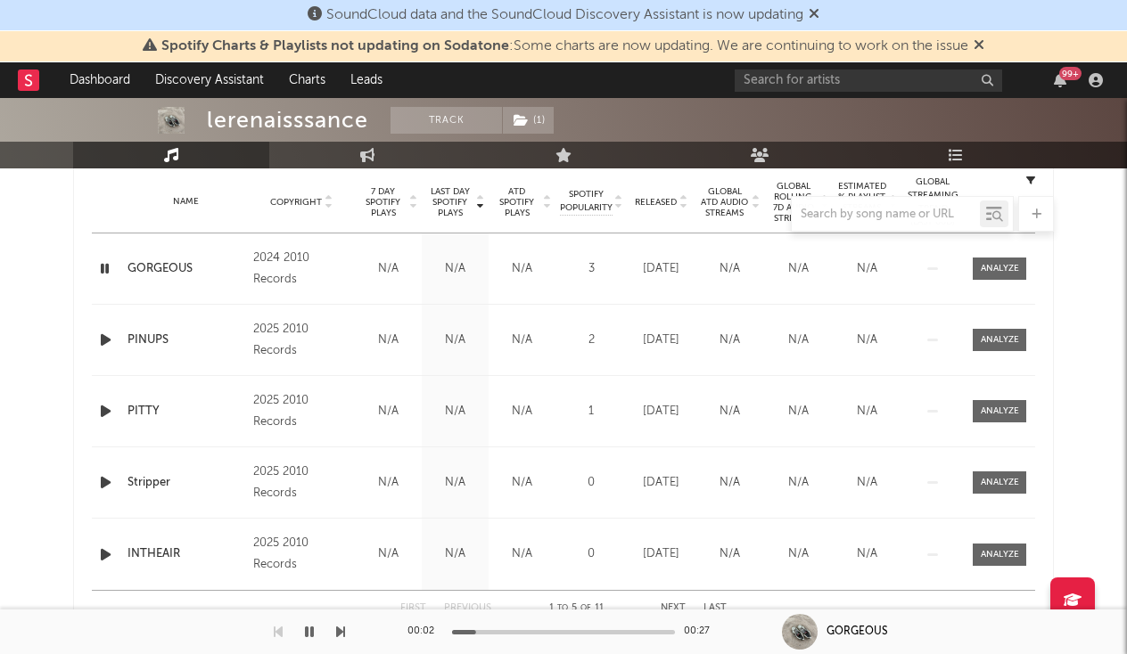
click at [104, 333] on icon "button" at bounding box center [105, 340] width 19 height 22
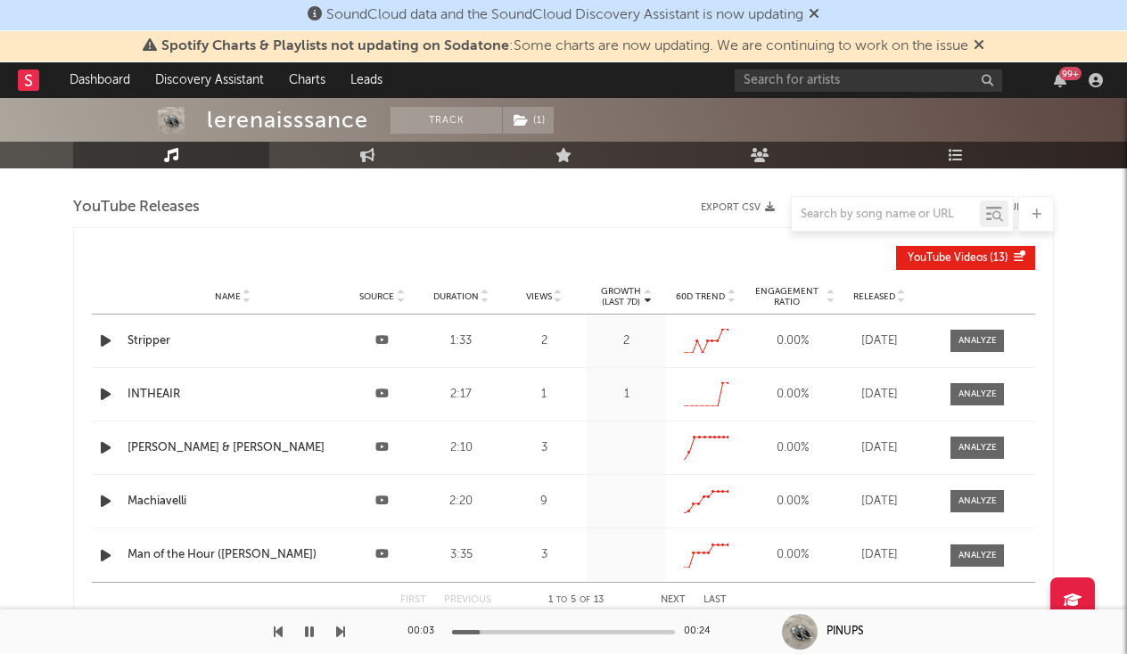
scroll to position [1606, 0]
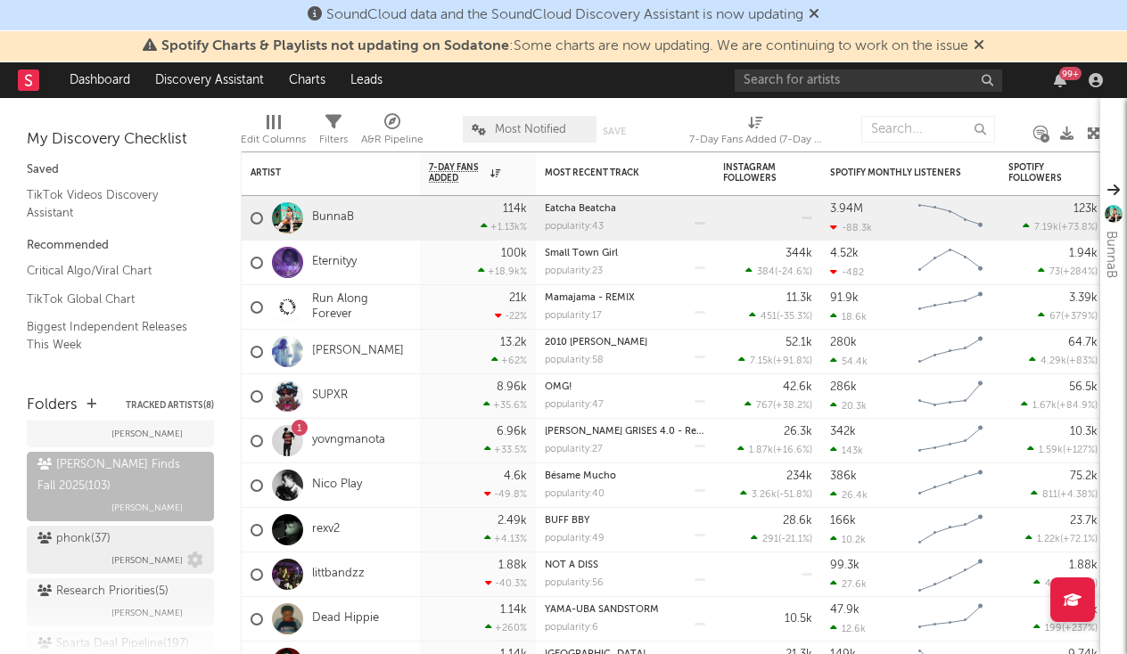
scroll to position [728, 0]
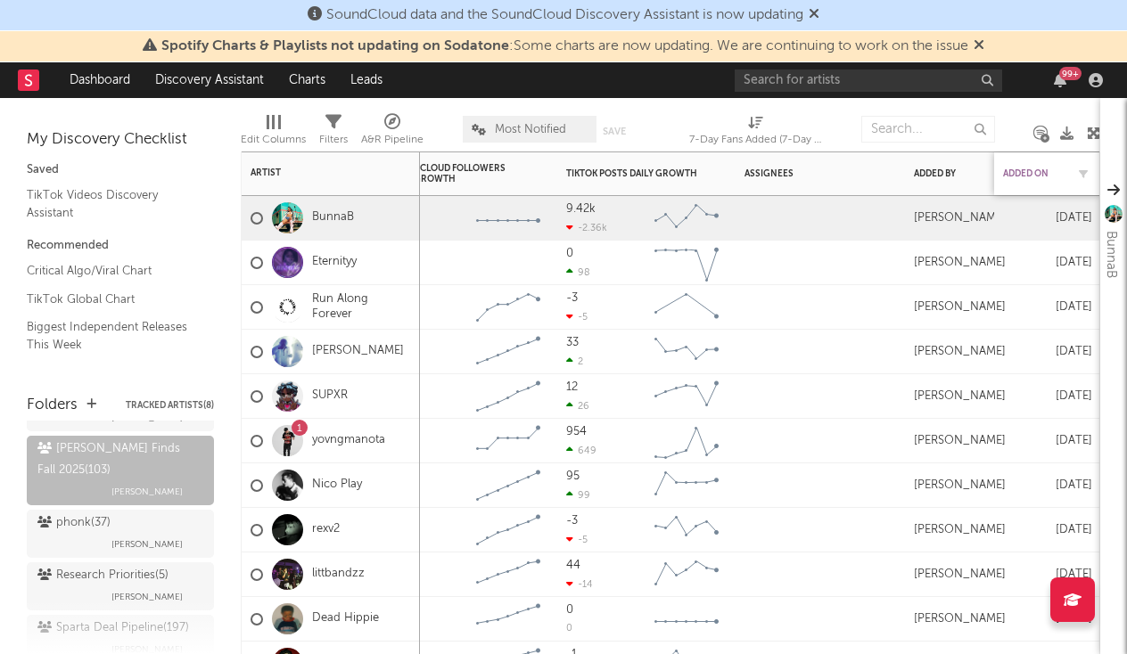
click at [1023, 176] on div "Added On" at bounding box center [1034, 174] width 62 height 11
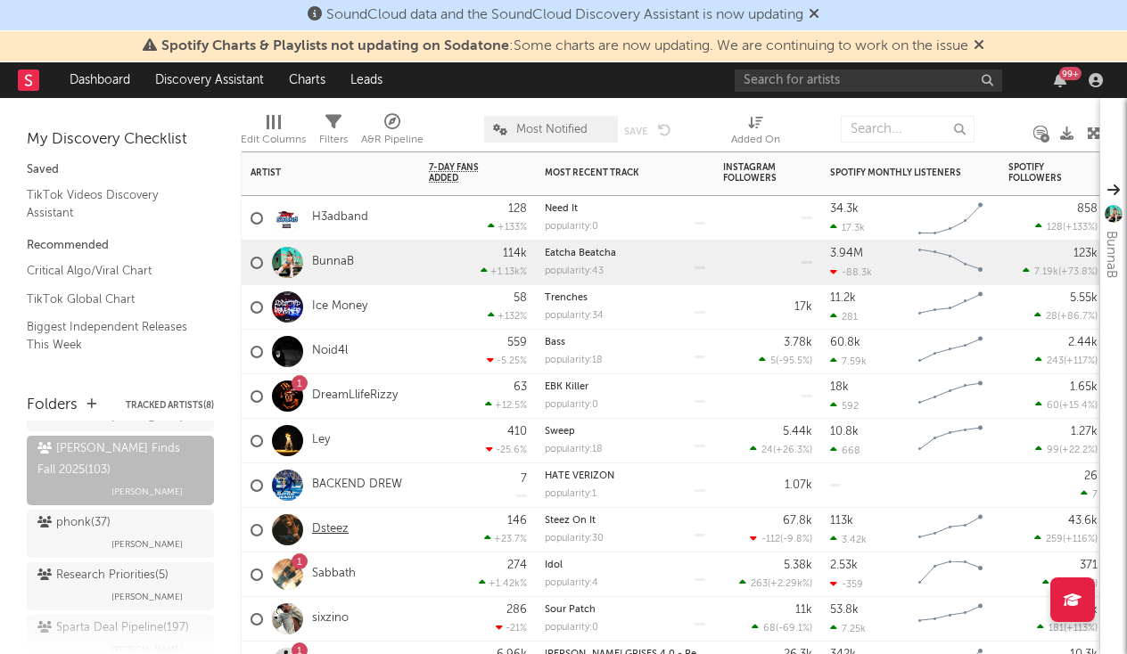
click at [339, 525] on link "Dsteez" at bounding box center [330, 529] width 37 height 15
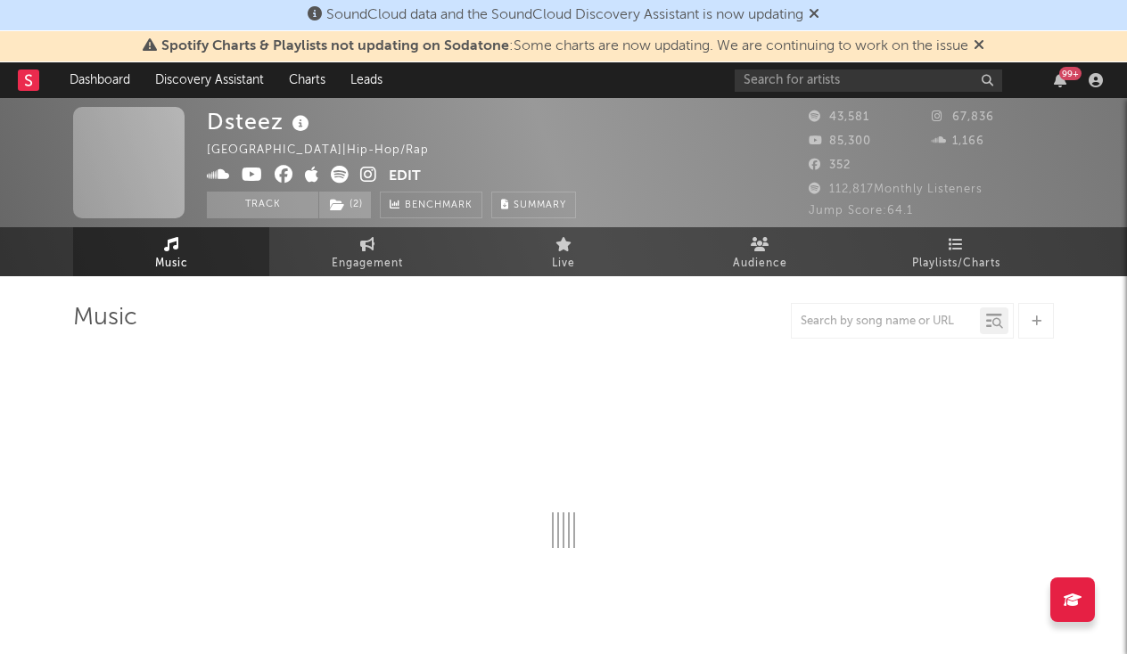
select select "6m"
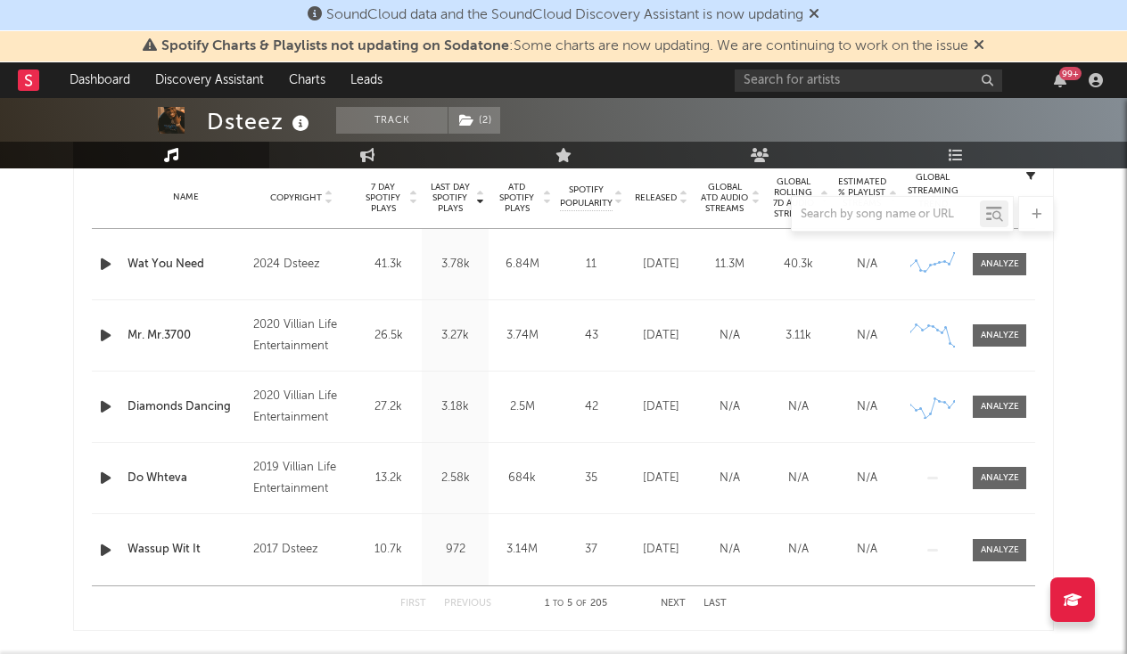
scroll to position [733, 0]
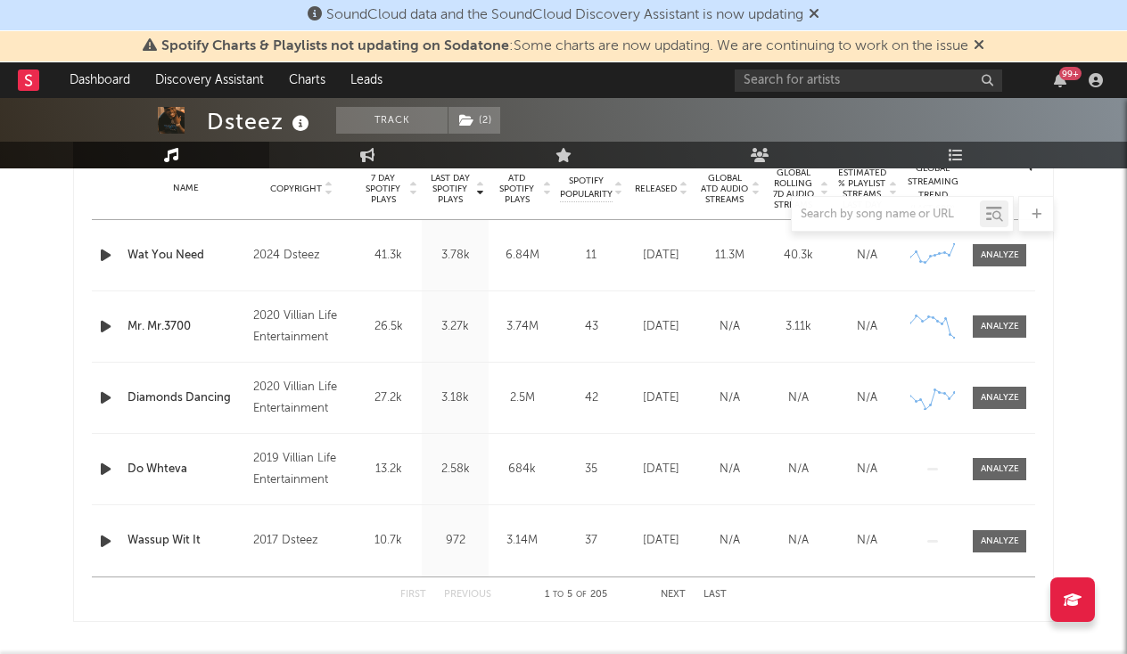
click at [107, 255] on icon "button" at bounding box center [105, 255] width 19 height 22
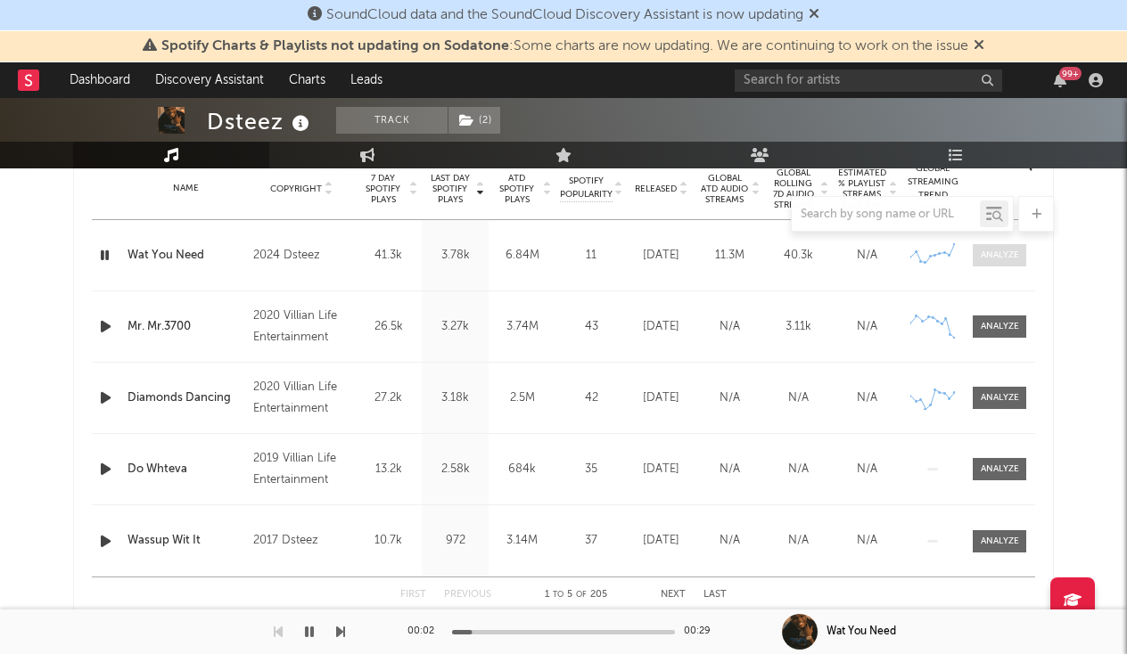
click at [1013, 259] on div at bounding box center [1000, 255] width 38 height 13
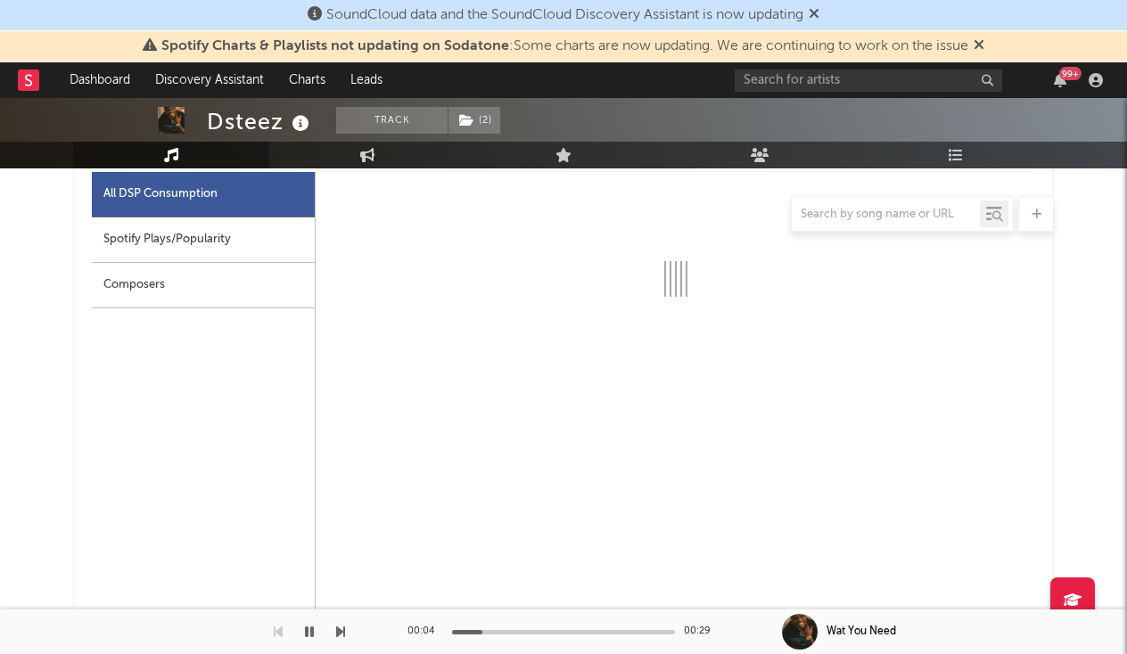
scroll to position [852, 0]
select select "6m"
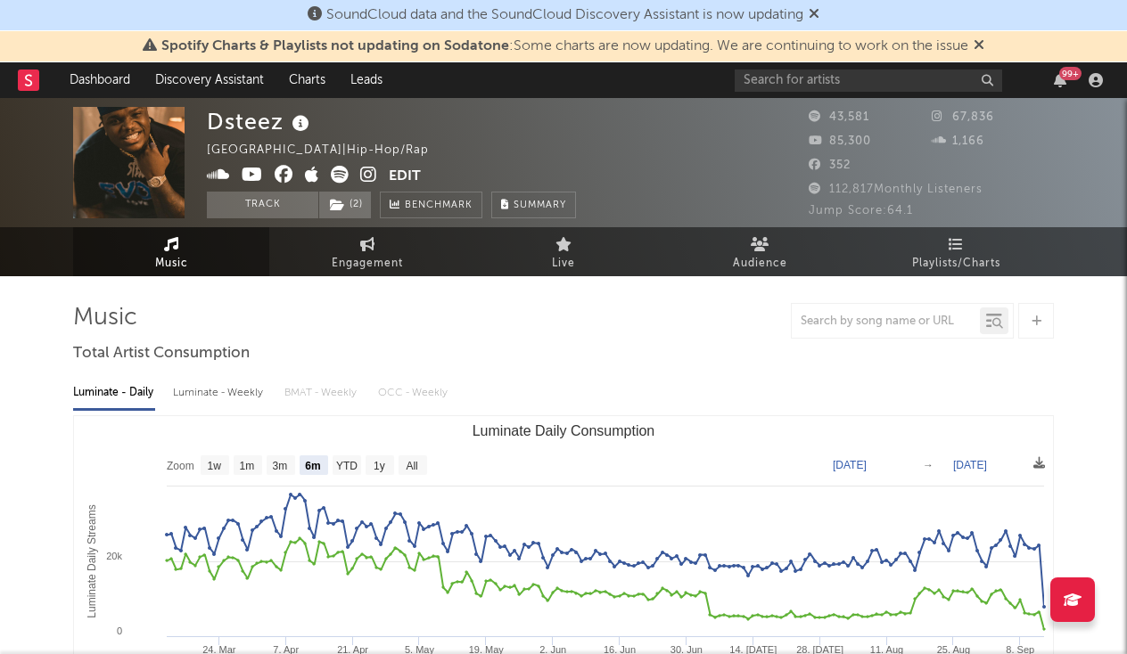
scroll to position [0, 0]
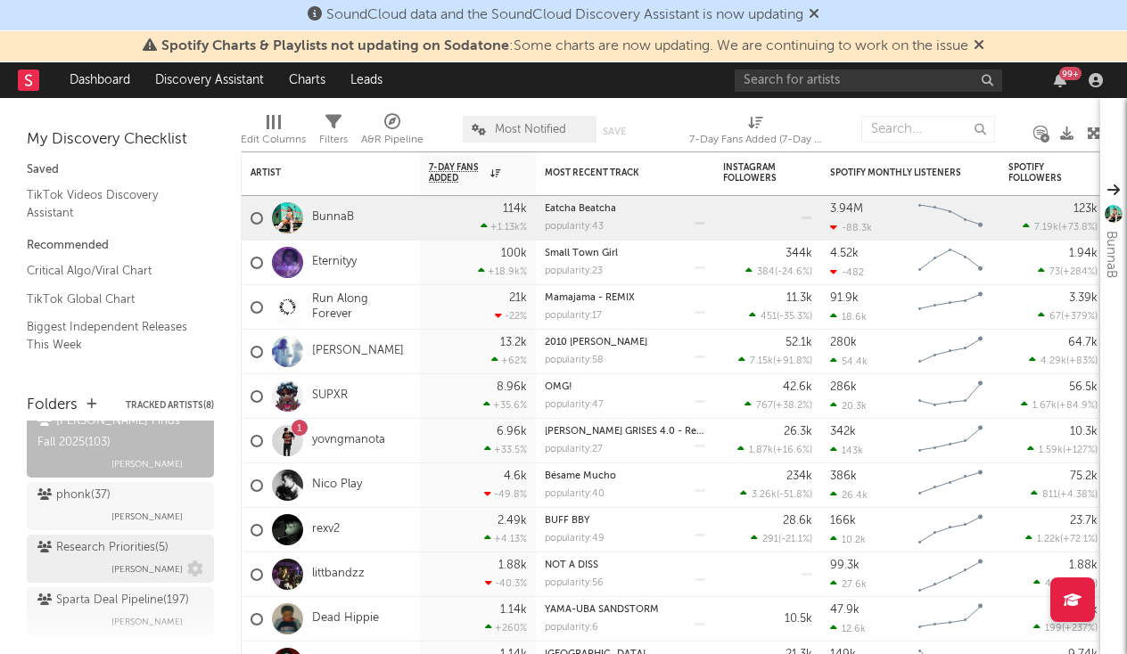
scroll to position [764, 0]
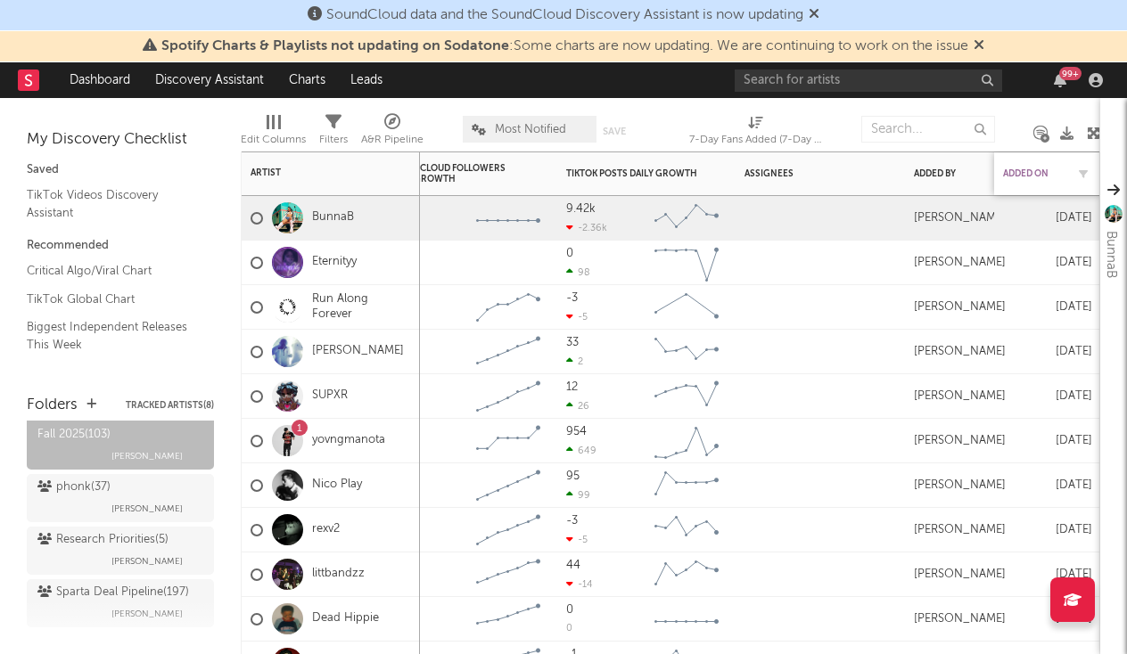
click at [1009, 169] on div "Added On" at bounding box center [1034, 174] width 62 height 11
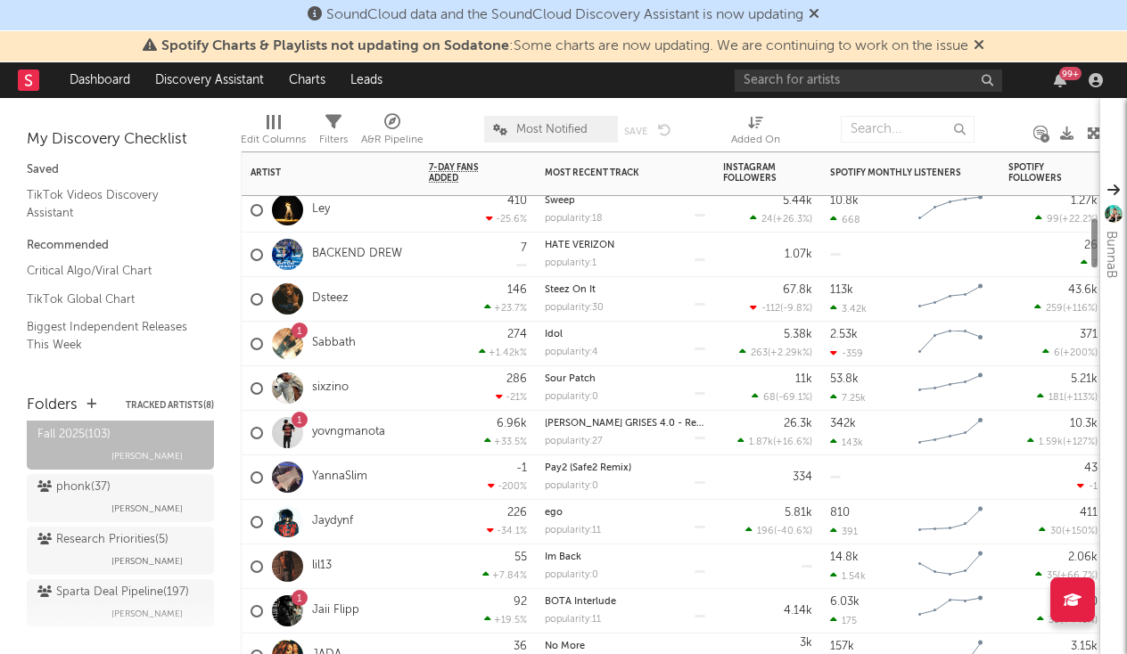
click at [368, 246] on div "BACKEND DREW" at bounding box center [327, 255] width 152 height 52
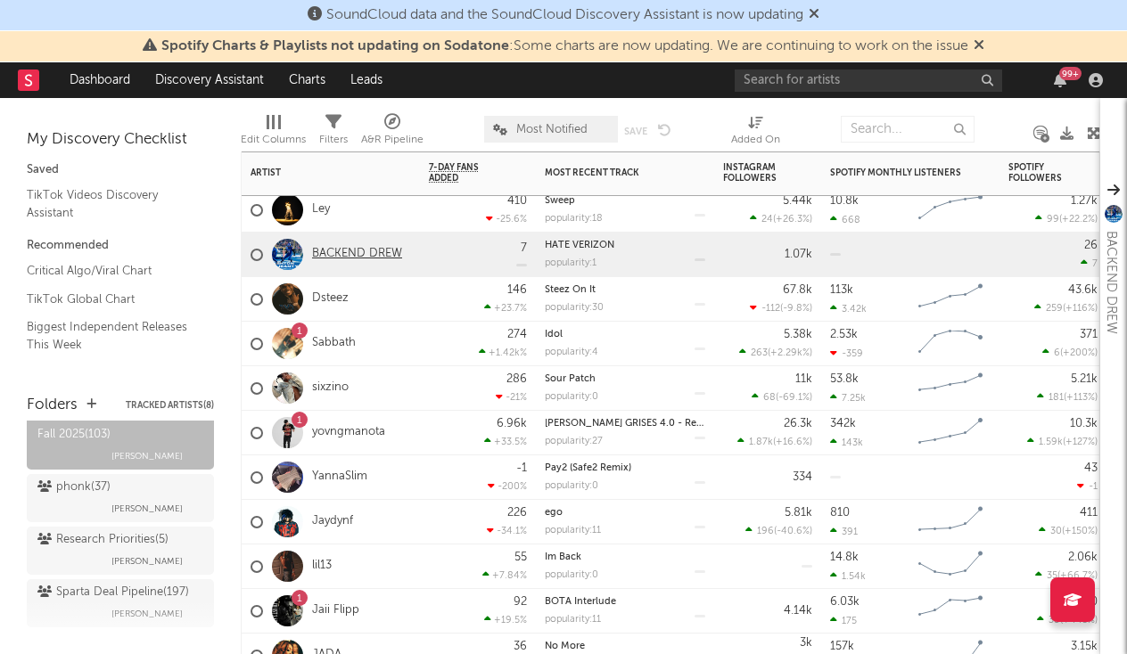
click at [367, 250] on link "BACKEND DREW" at bounding box center [357, 254] width 90 height 15
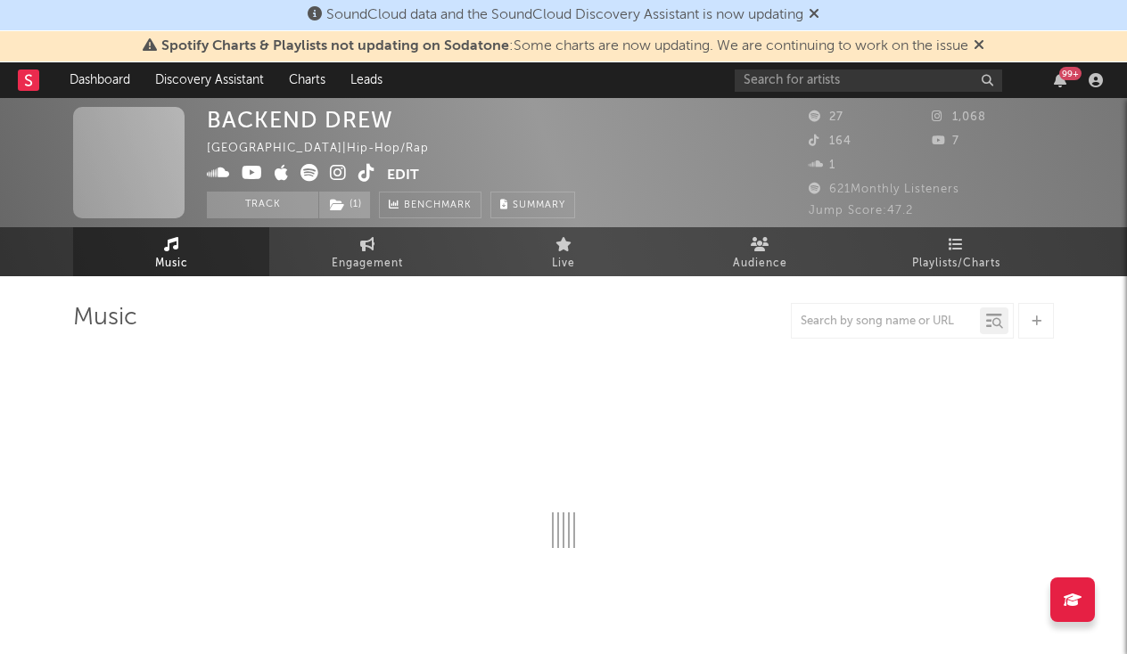
select select "1w"
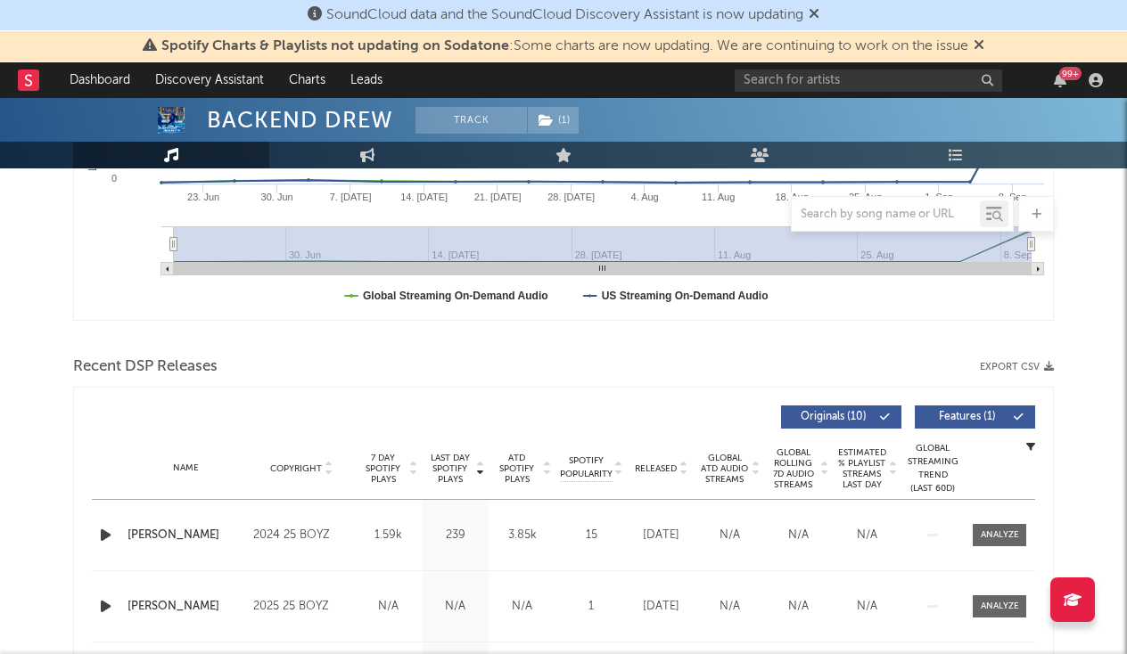
scroll to position [609, 0]
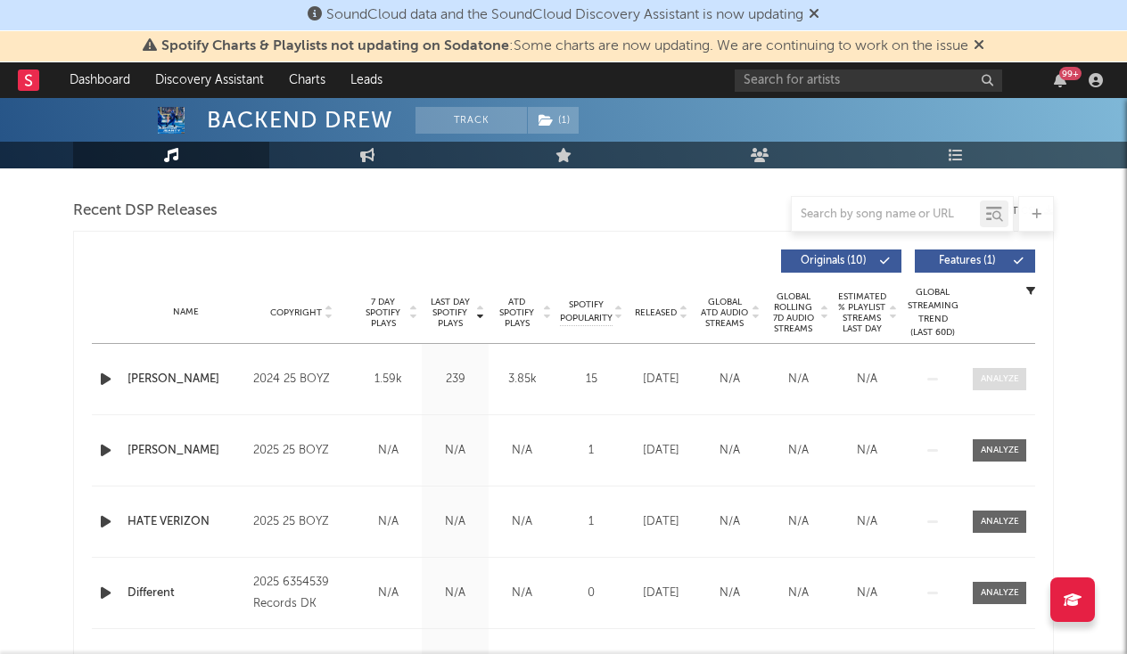
click at [1022, 382] on span at bounding box center [999, 379] width 53 height 22
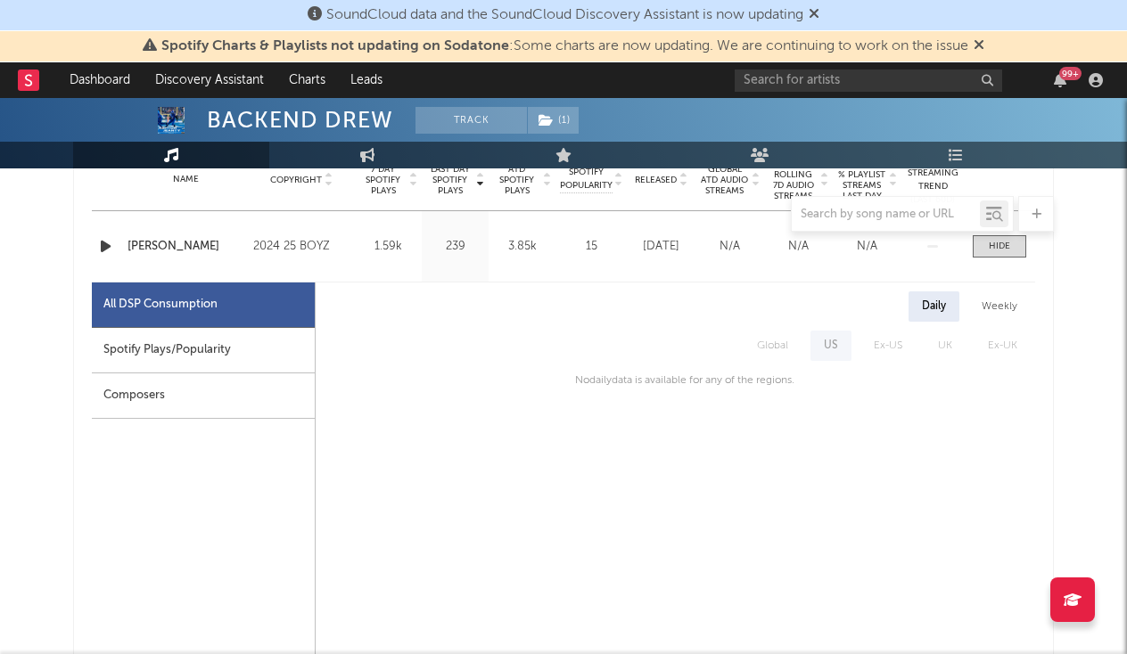
scroll to position [746, 0]
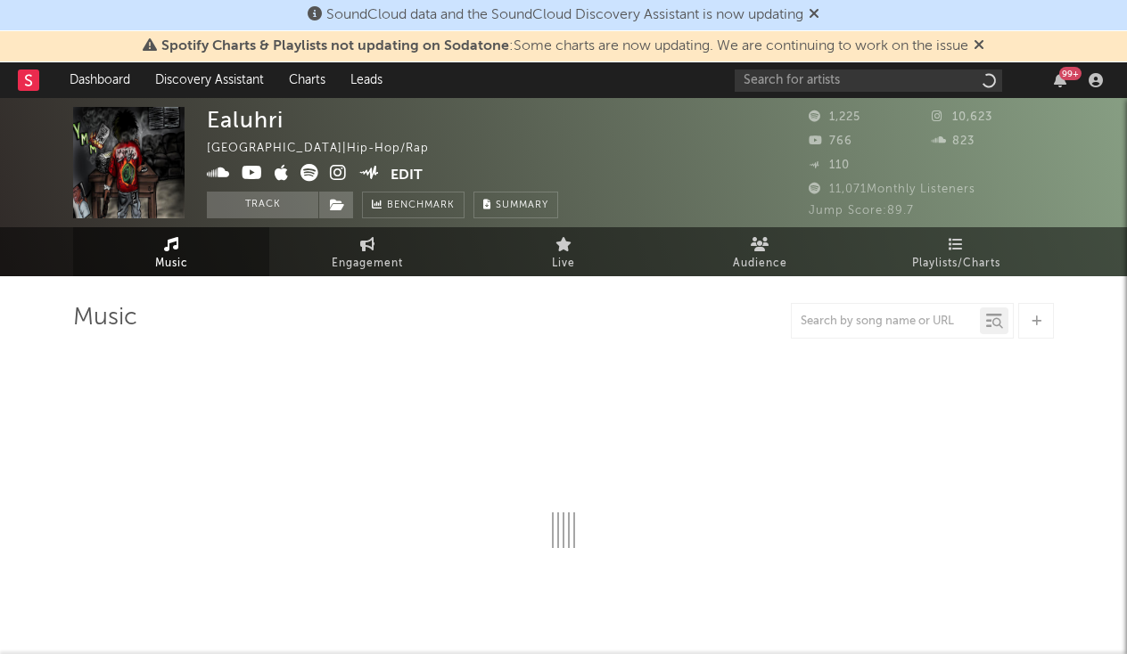
select select "6m"
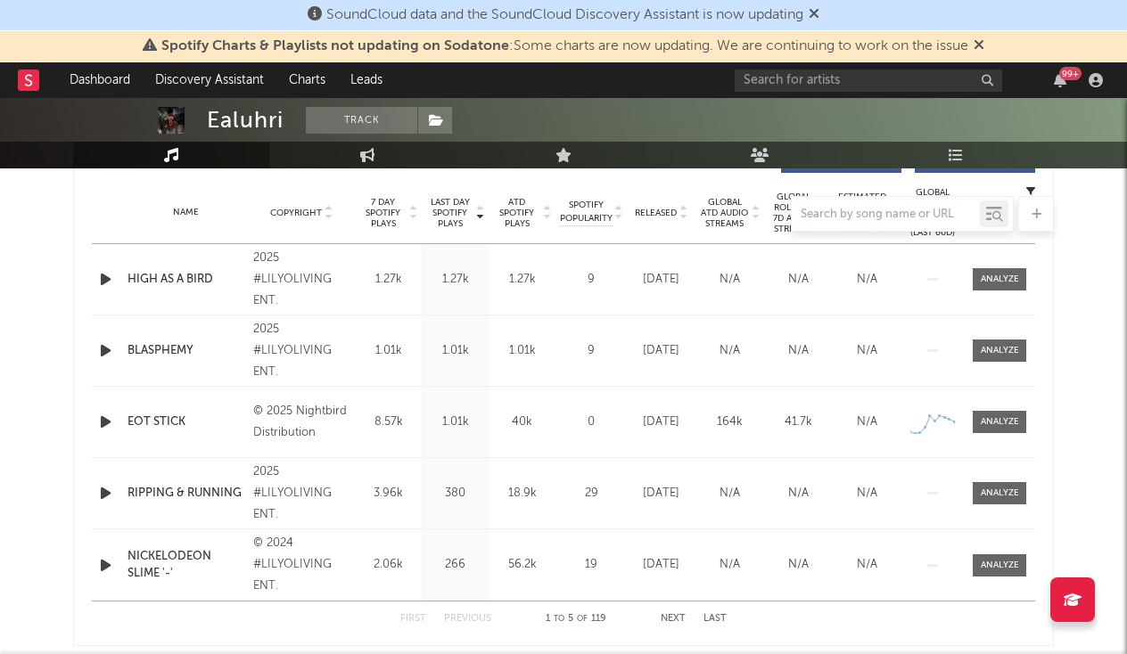
scroll to position [710, 0]
click at [107, 284] on icon "button" at bounding box center [105, 278] width 19 height 22
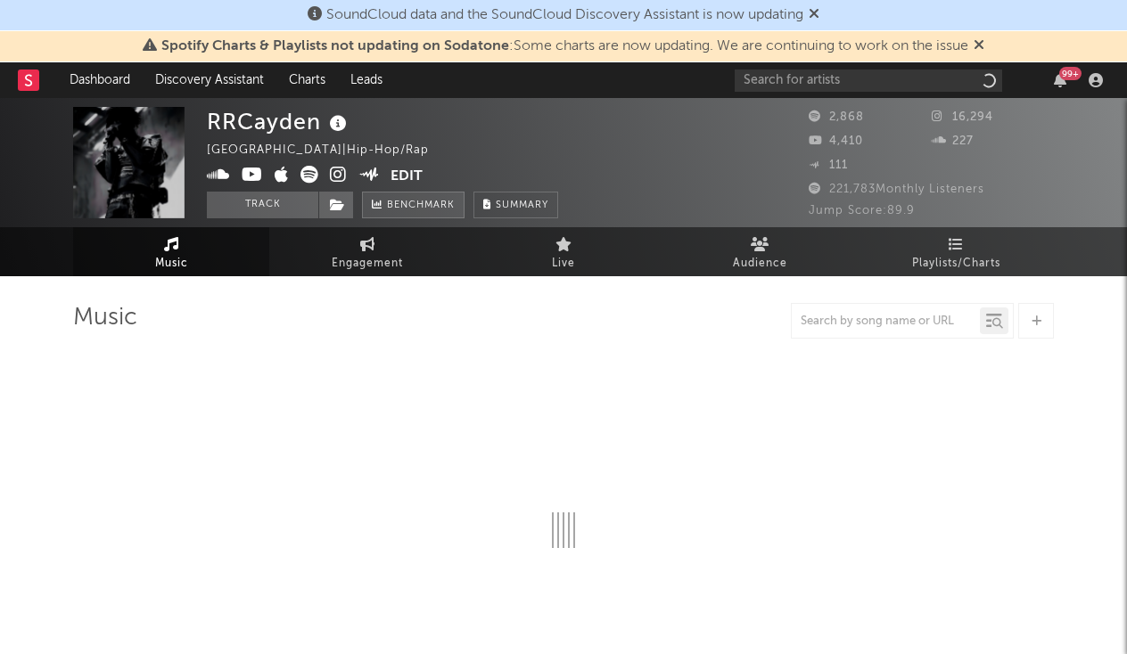
select select "6m"
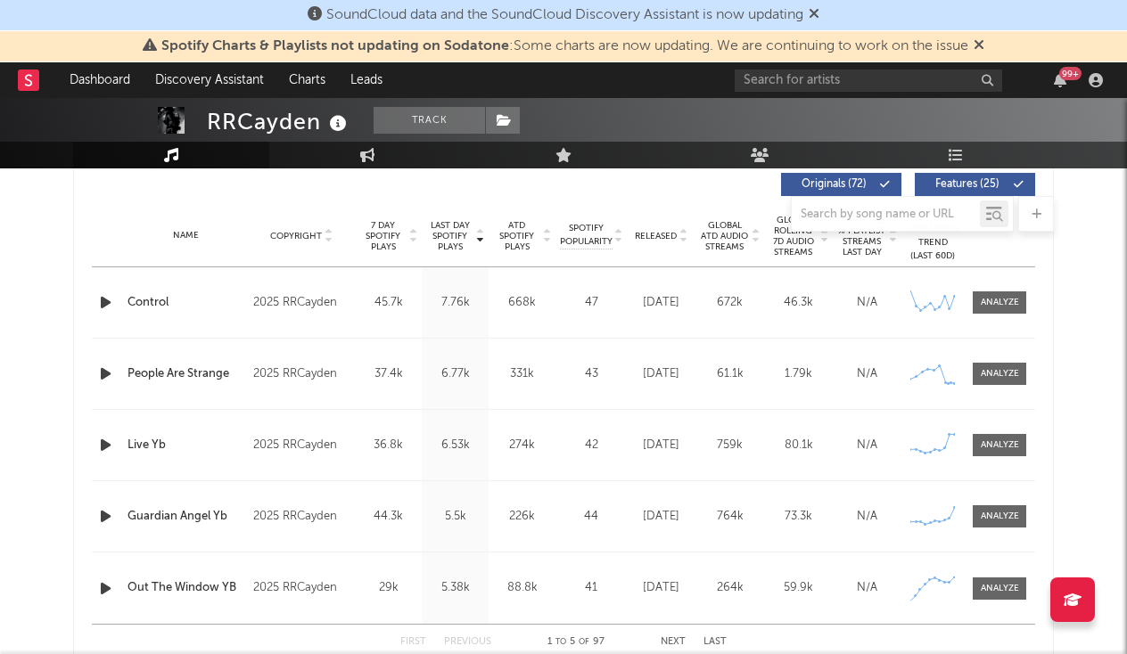
scroll to position [681, 0]
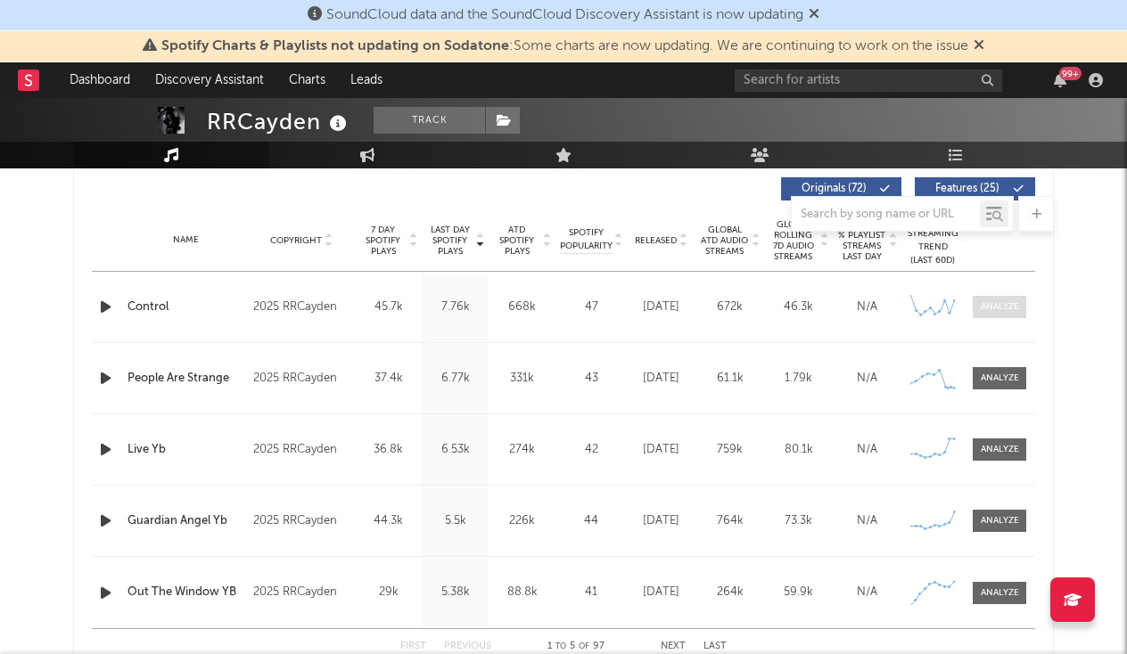
click at [975, 312] on span at bounding box center [999, 307] width 53 height 22
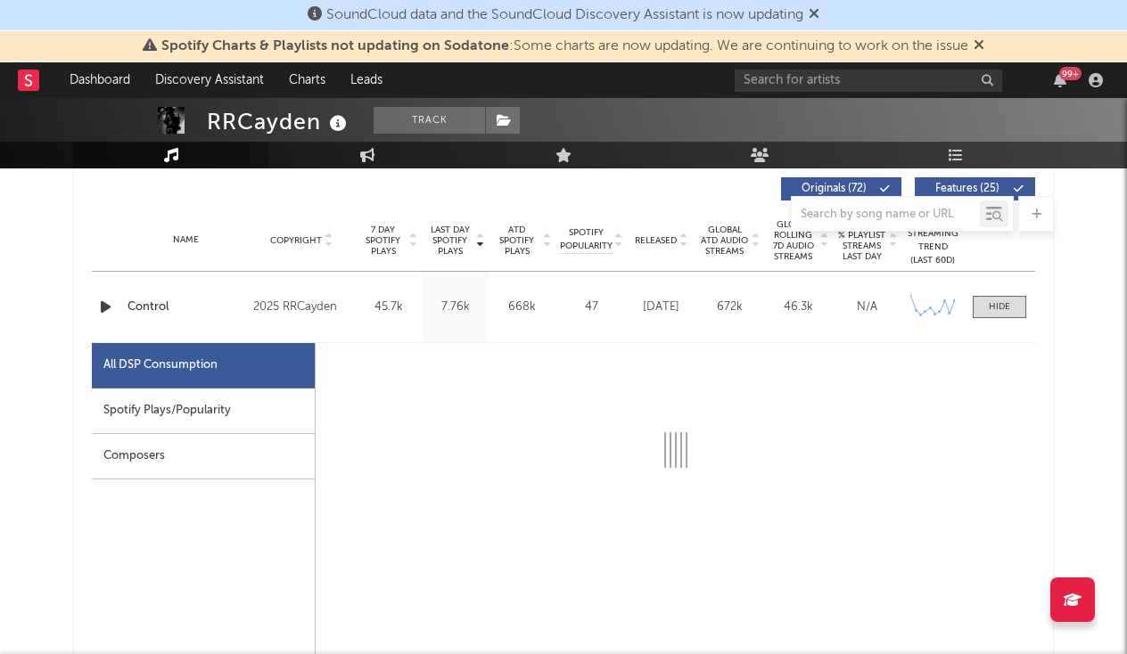
select select "1w"
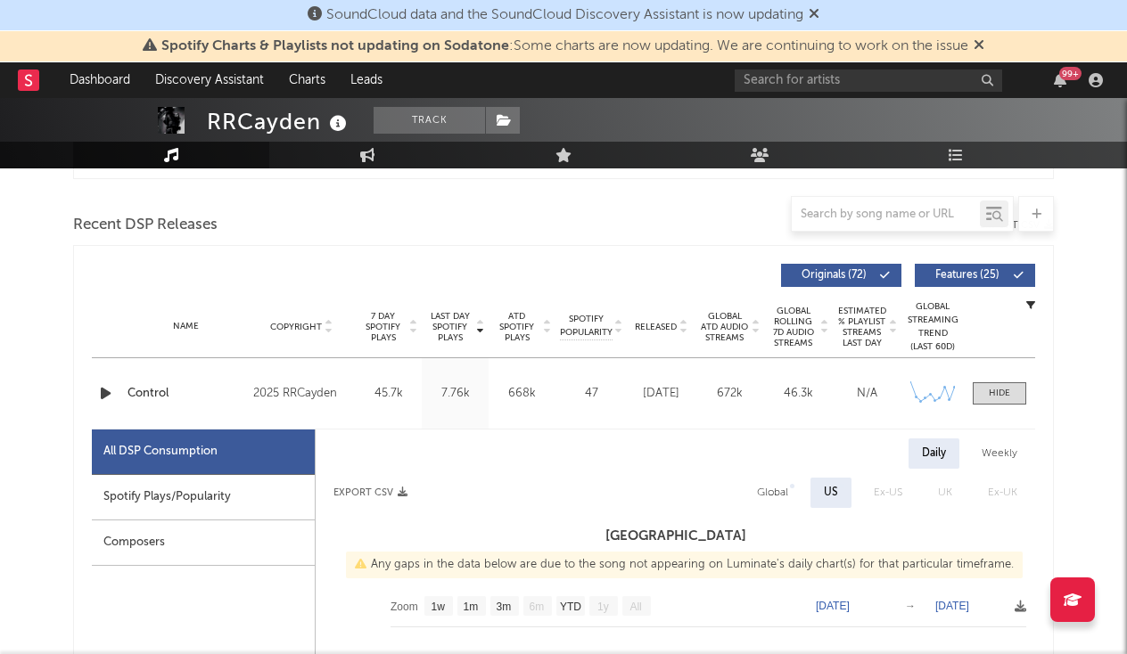
scroll to position [576, 0]
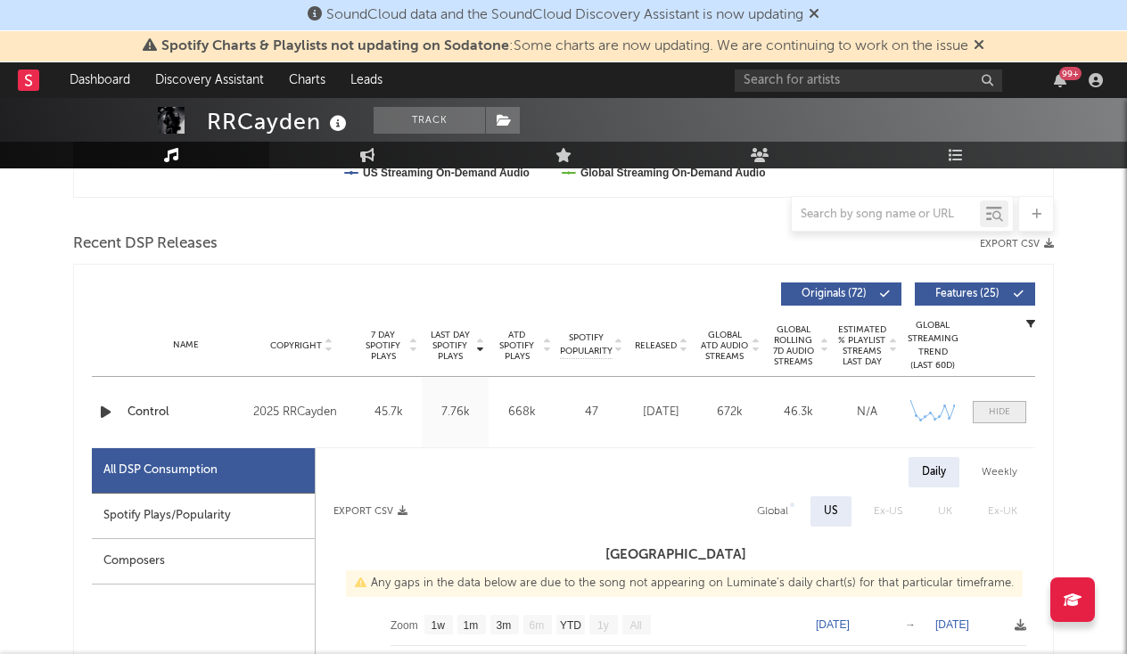
click at [991, 407] on div at bounding box center [999, 412] width 21 height 13
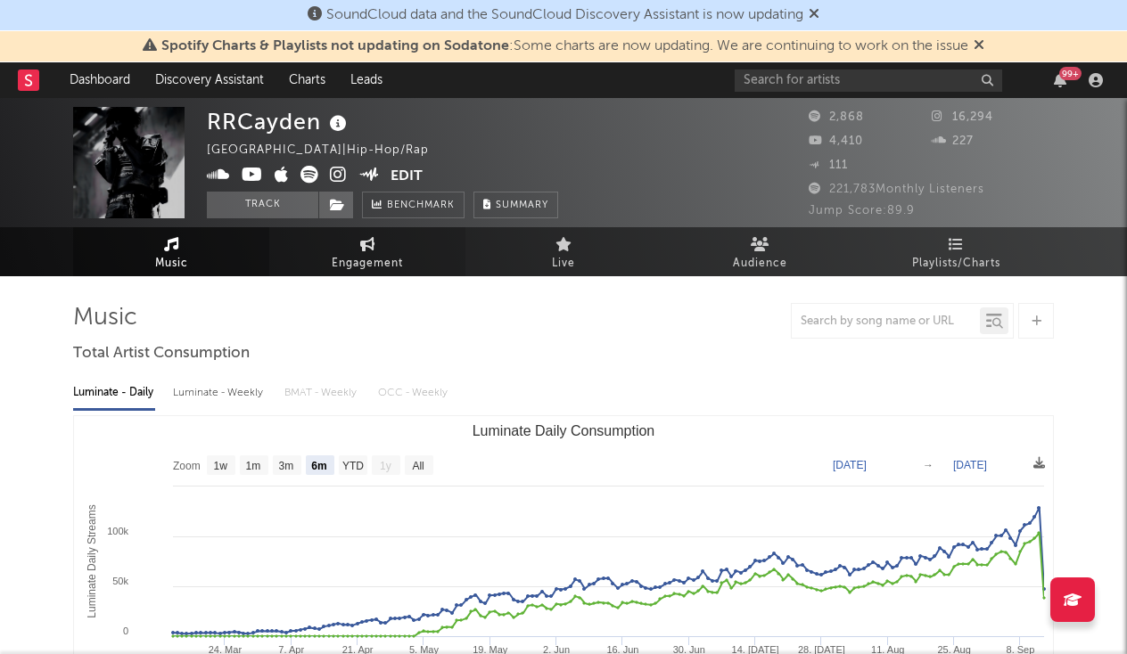
scroll to position [0, 0]
click at [225, 93] on link "Discovery Assistant" at bounding box center [210, 80] width 134 height 36
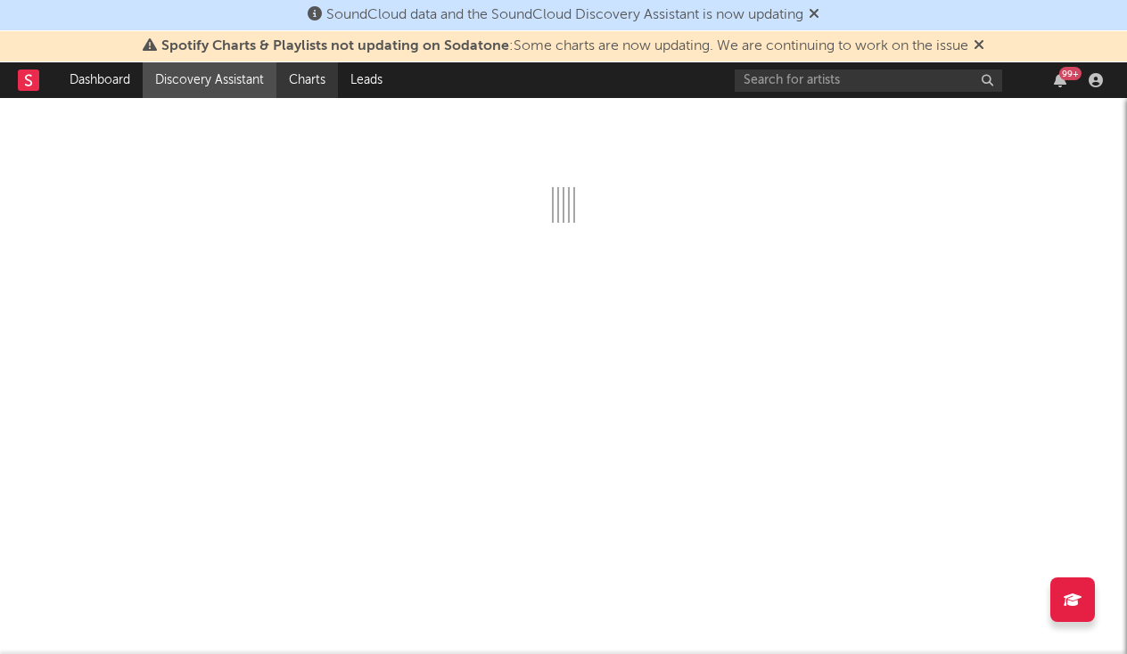
click at [293, 85] on link "Charts" at bounding box center [307, 80] width 62 height 36
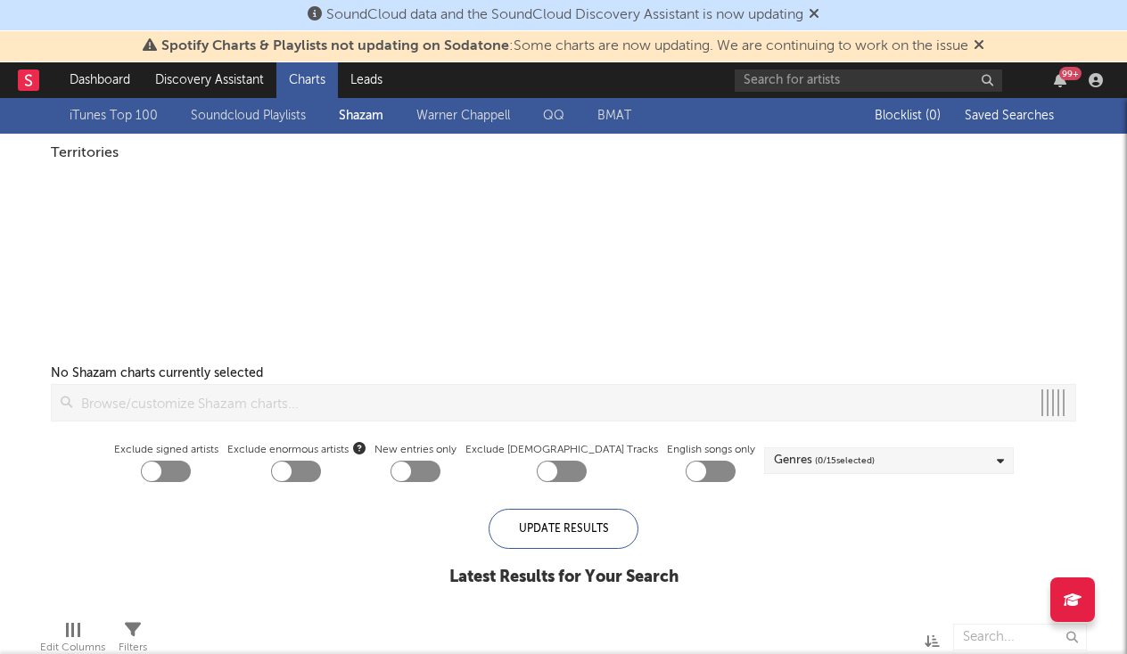
checkbox input "true"
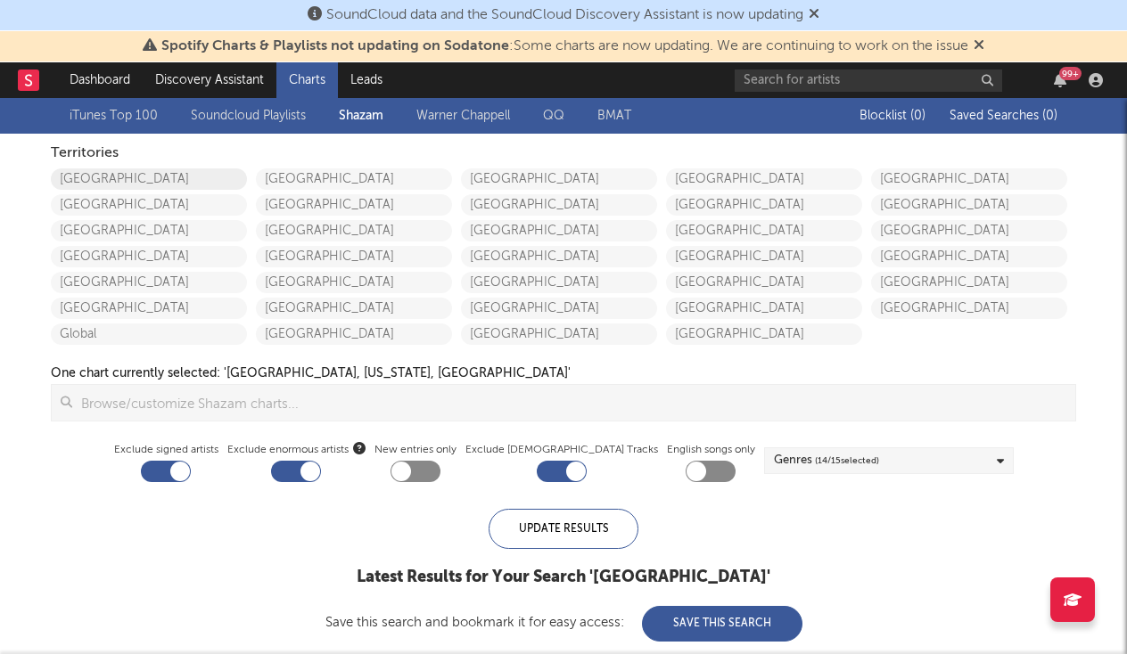
click at [216, 185] on link "United States" at bounding box center [149, 179] width 196 height 21
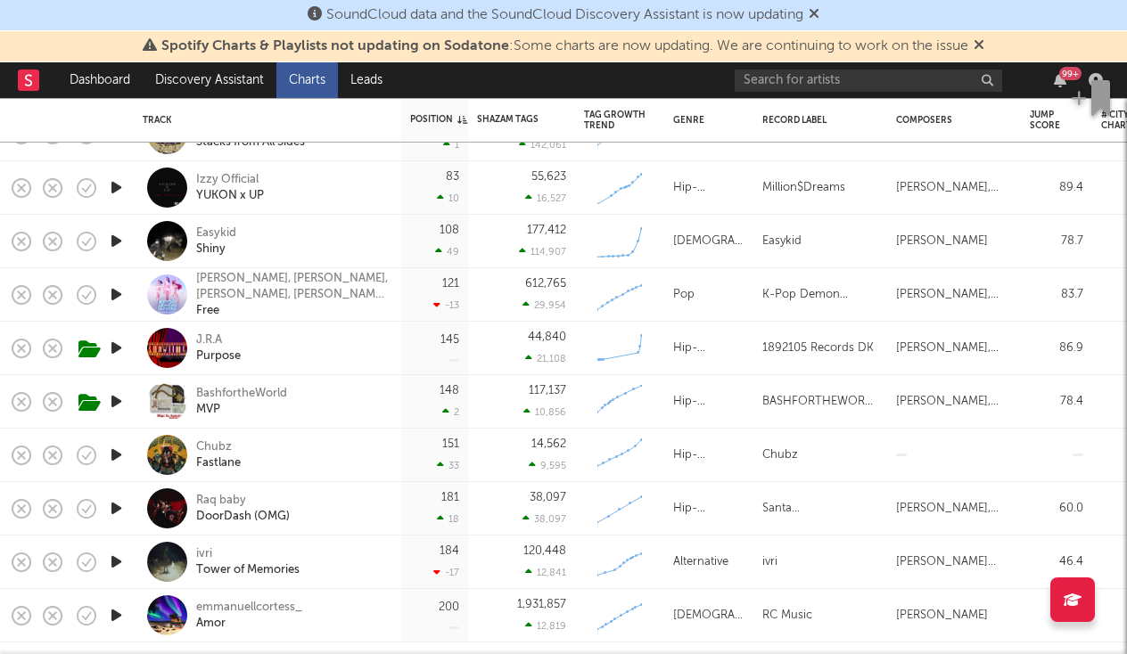
click at [112, 572] on icon "button" at bounding box center [116, 562] width 19 height 22
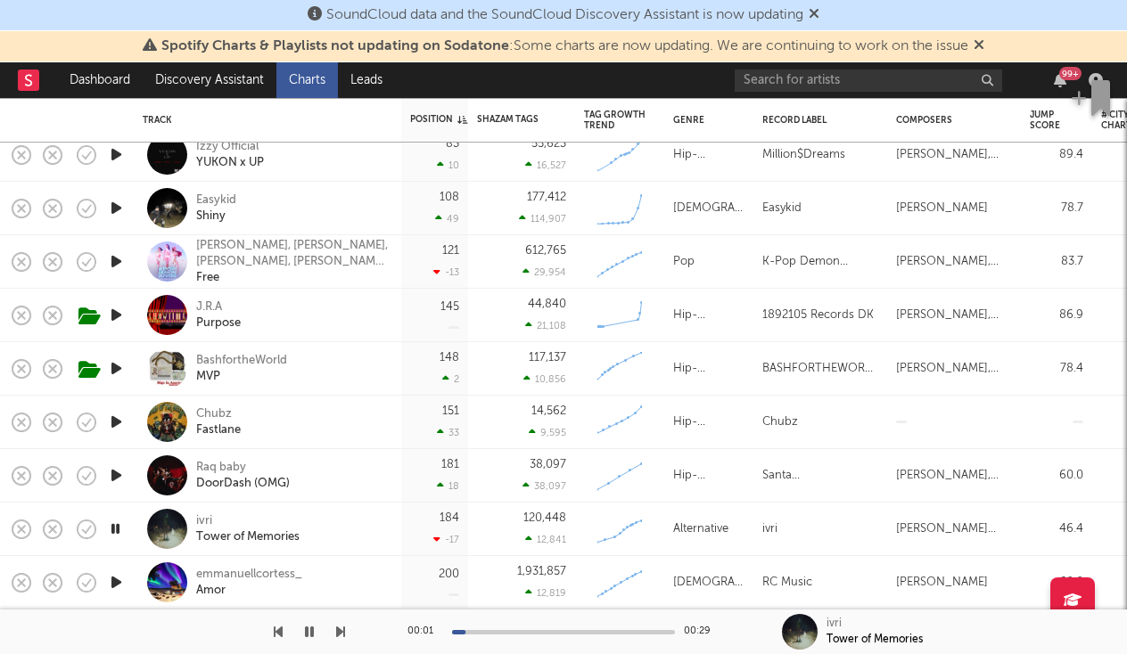
click at [547, 630] on div at bounding box center [563, 632] width 223 height 4
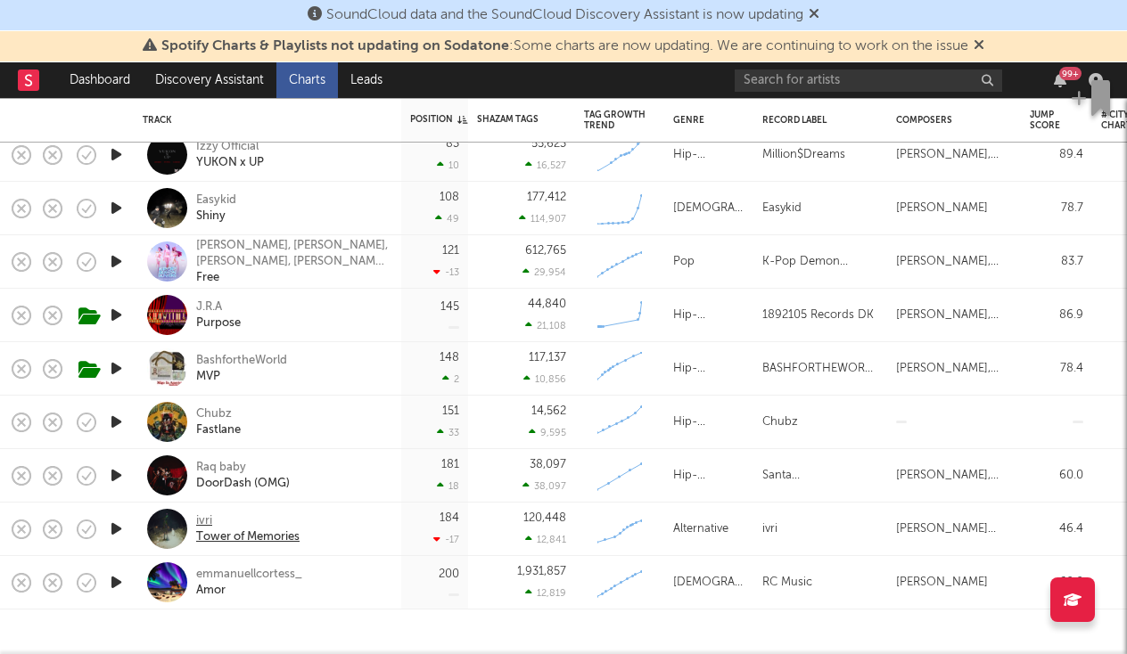
click at [207, 517] on div "ivri" at bounding box center [247, 522] width 103 height 16
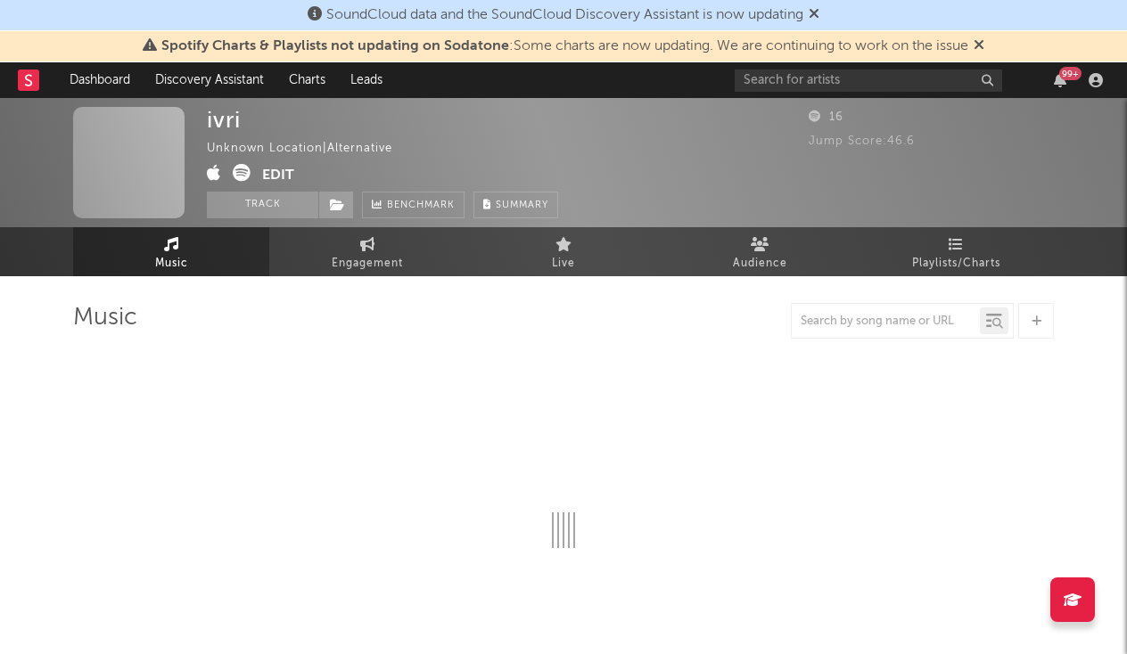
select select "1w"
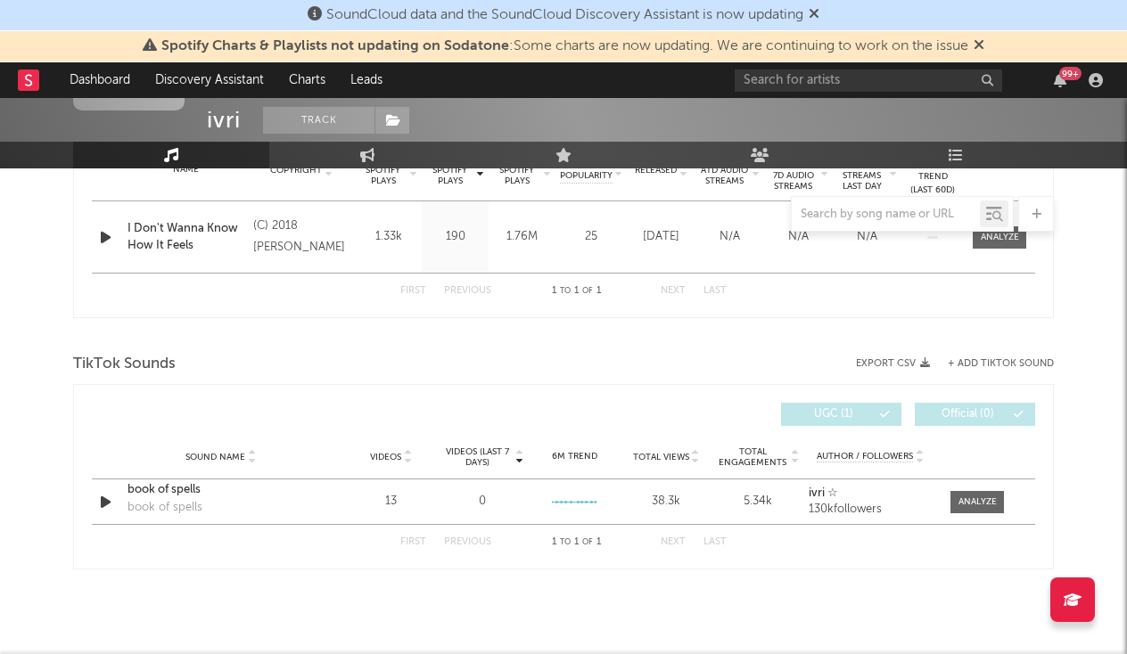
scroll to position [752, 0]
